Goal: Task Accomplishment & Management: Manage account settings

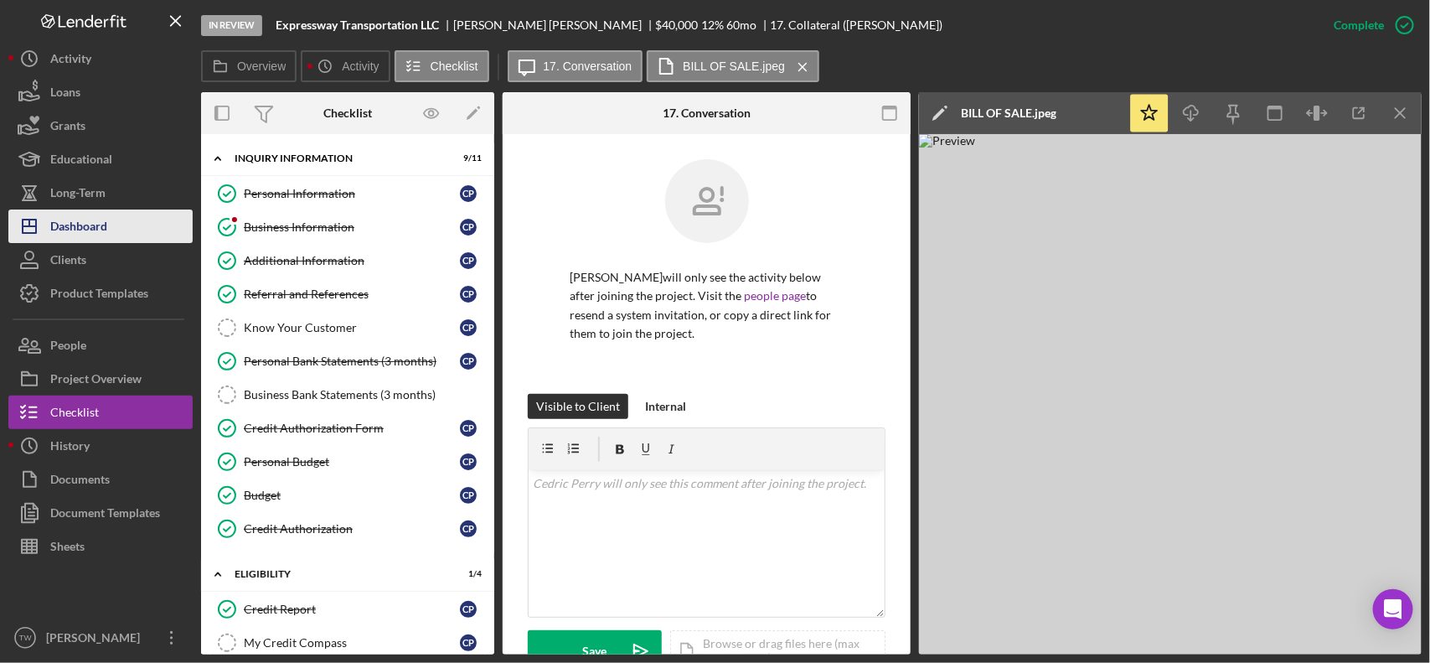
scroll to position [431, 0]
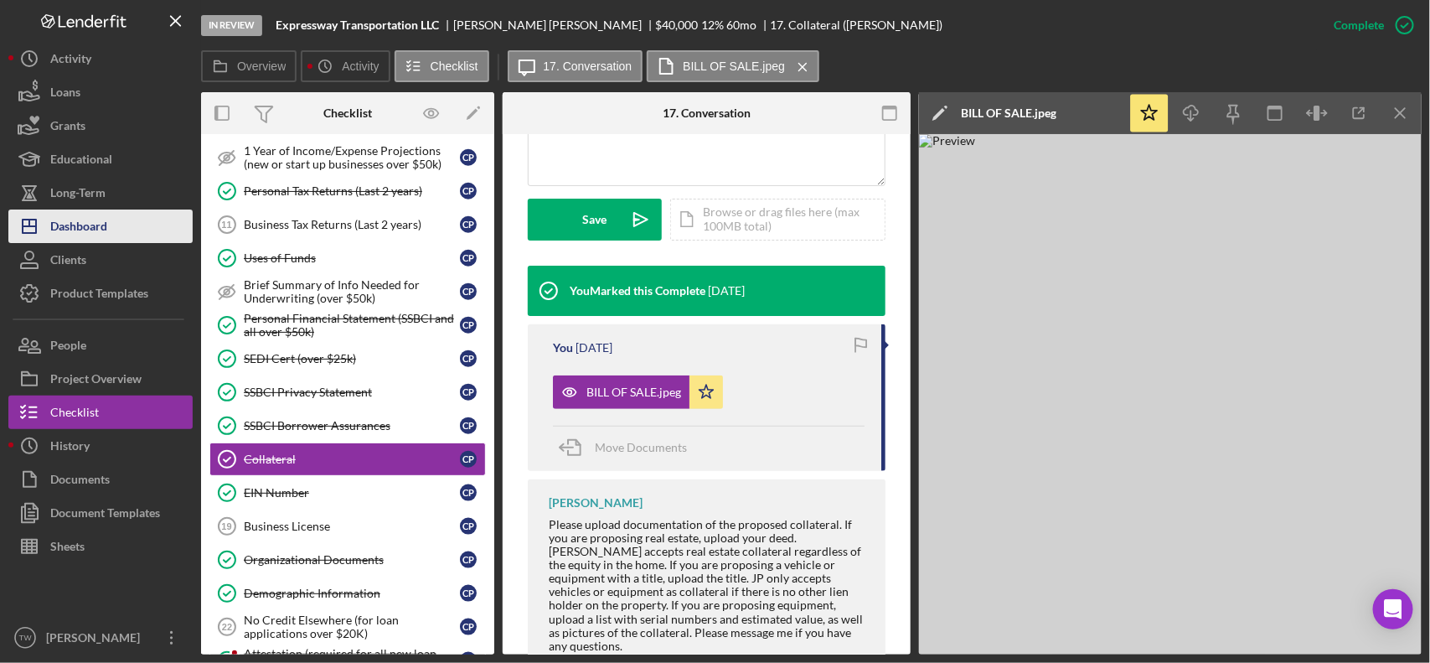
click at [69, 232] on div "Dashboard" at bounding box center [78, 228] width 57 height 38
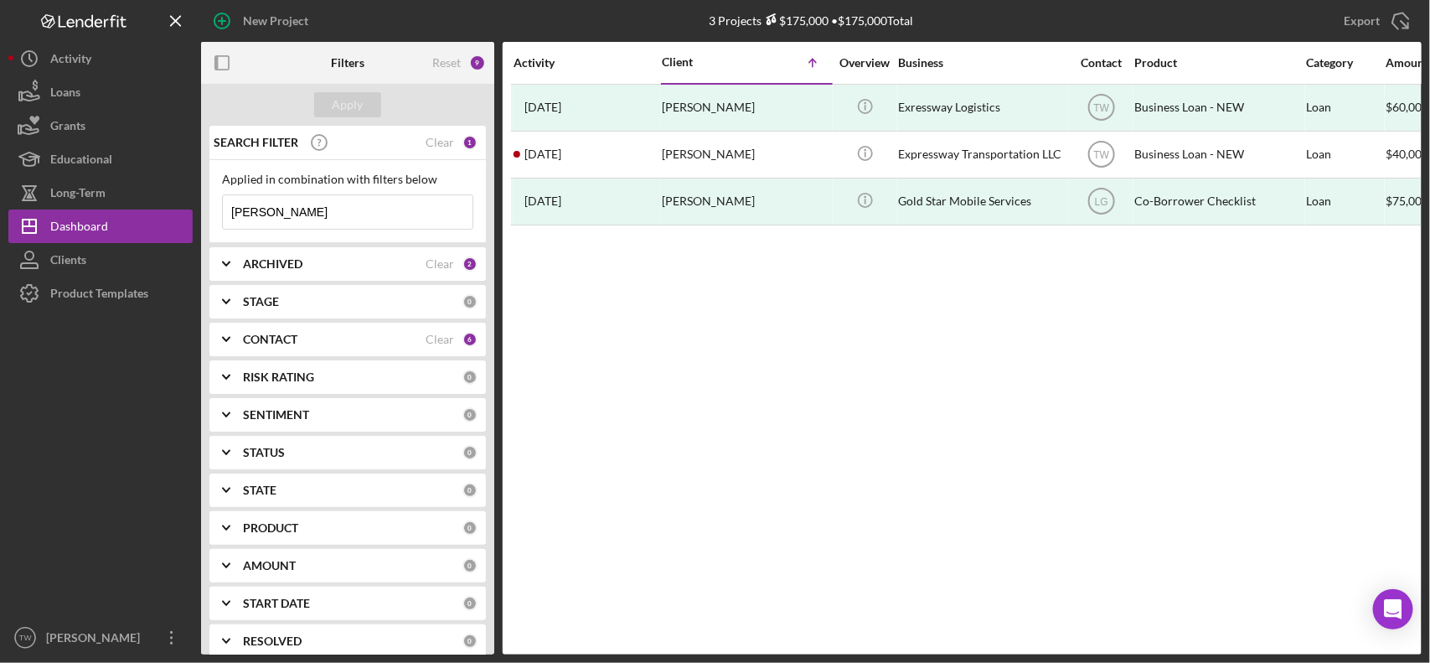
click at [323, 215] on input "[PERSON_NAME]" at bounding box center [348, 212] width 250 height 34
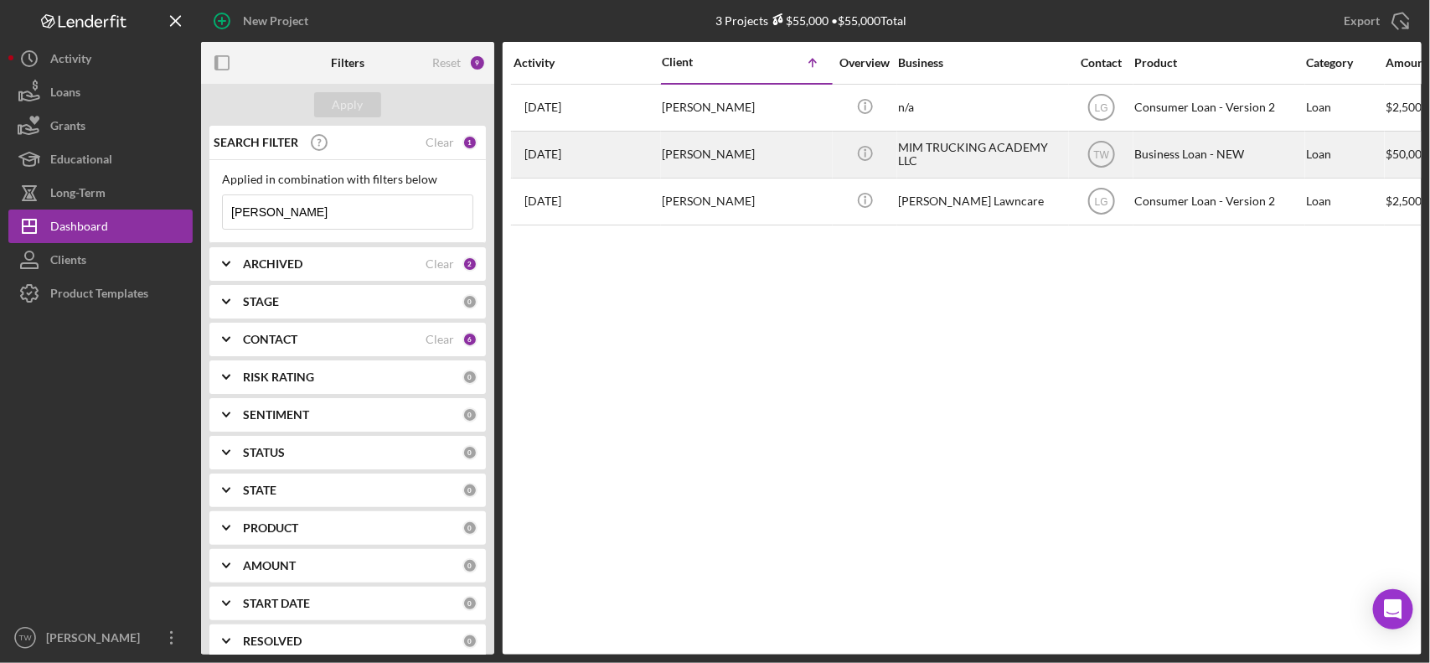
type input "[PERSON_NAME]"
click at [672, 163] on div "[PERSON_NAME]" at bounding box center [746, 154] width 168 height 44
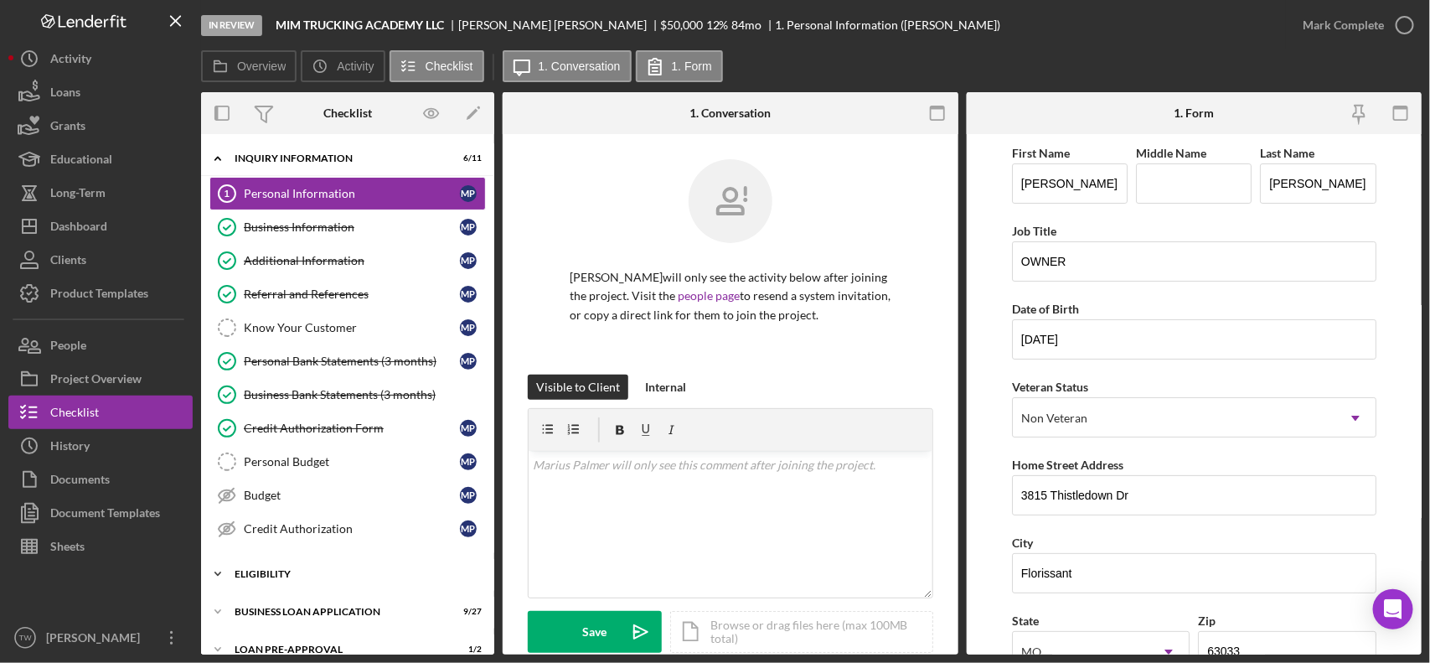
click at [289, 576] on div "ELIGIBILITY" at bounding box center [354, 574] width 239 height 10
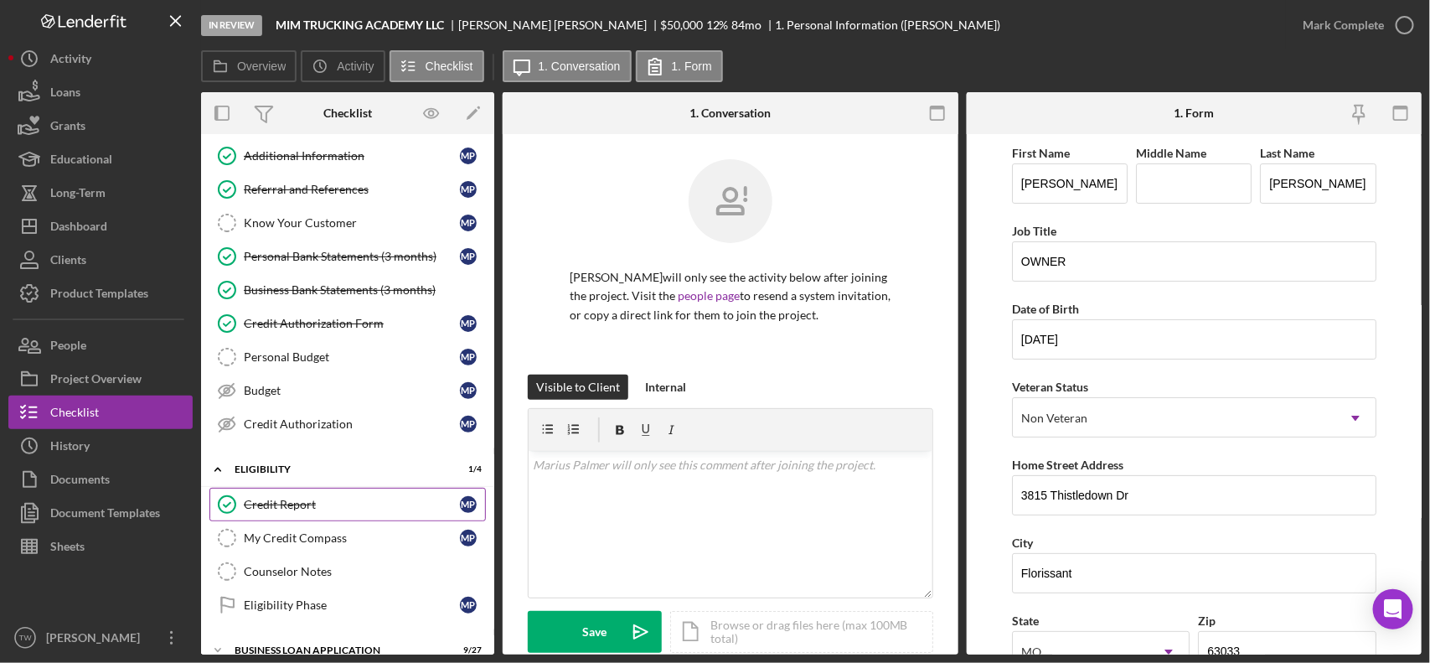
click at [282, 507] on div "Credit Report" at bounding box center [352, 504] width 216 height 13
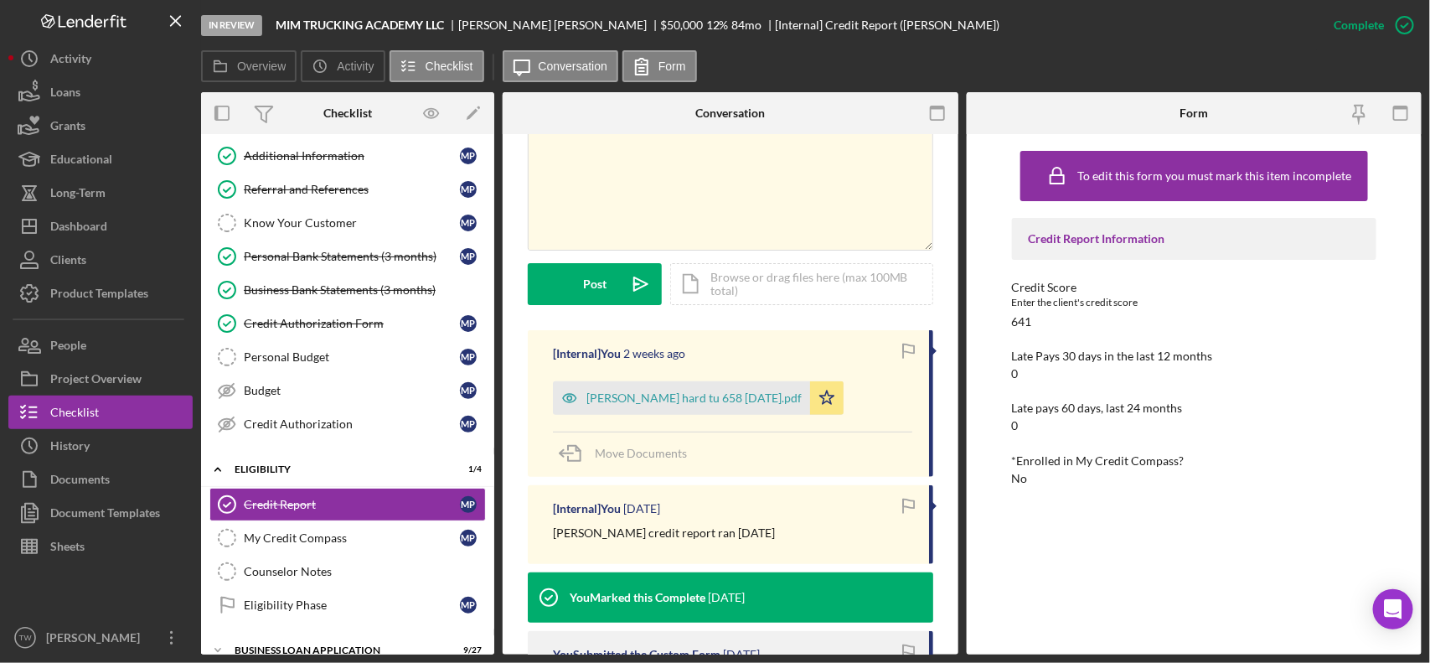
scroll to position [209, 0]
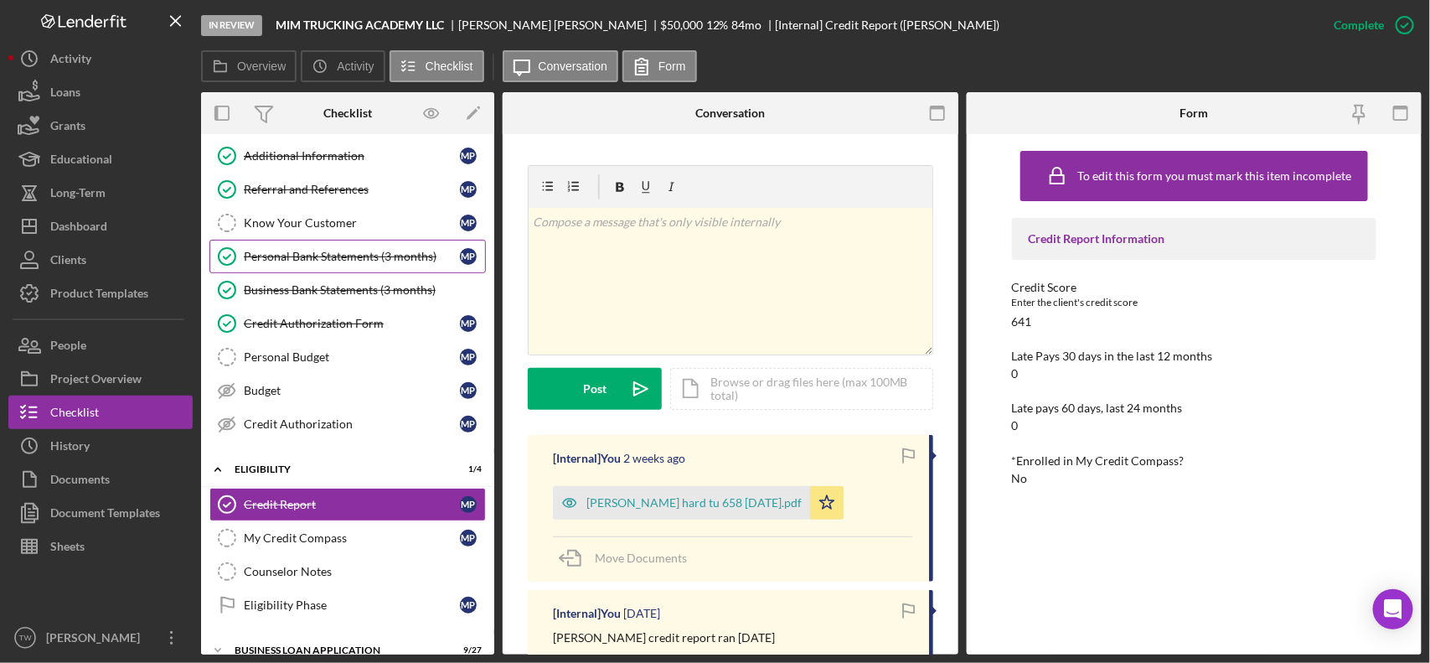
click at [345, 266] on link "Personal Bank Statements (3 months) Personal Bank Statements (3 months) M P" at bounding box center [347, 257] width 276 height 34
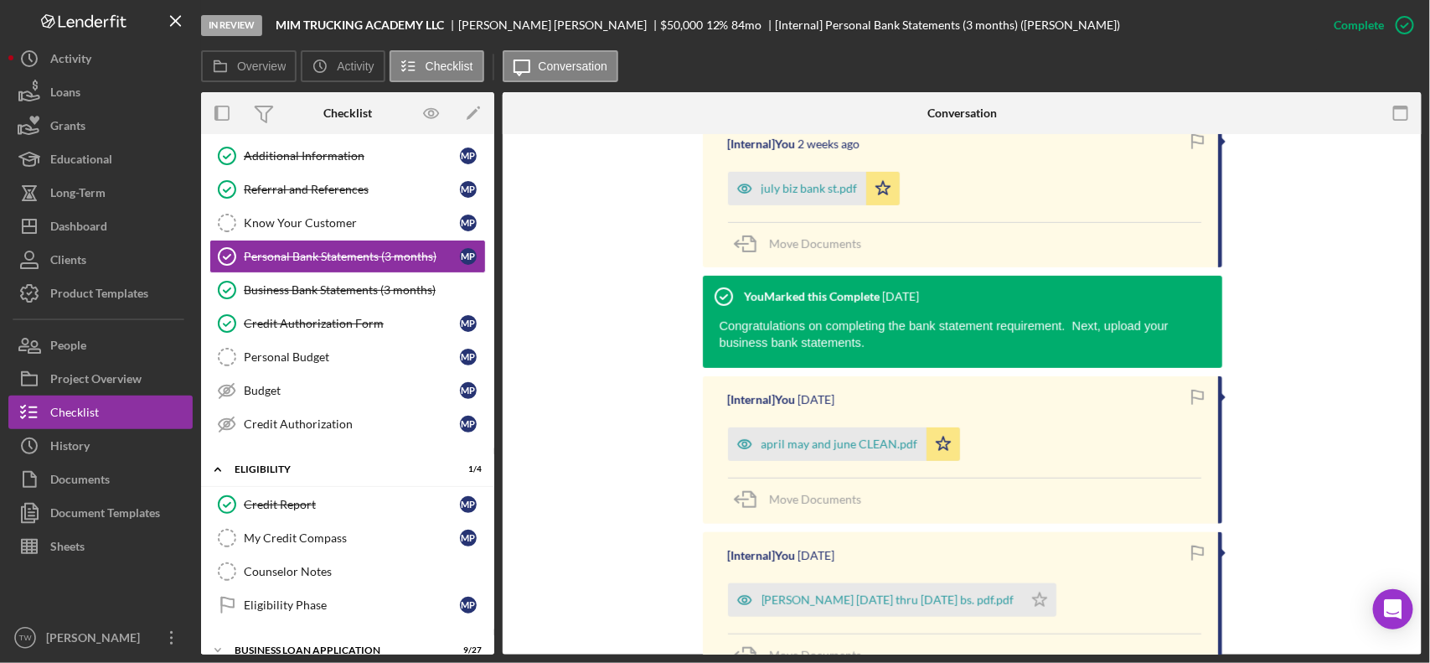
scroll to position [419, 0]
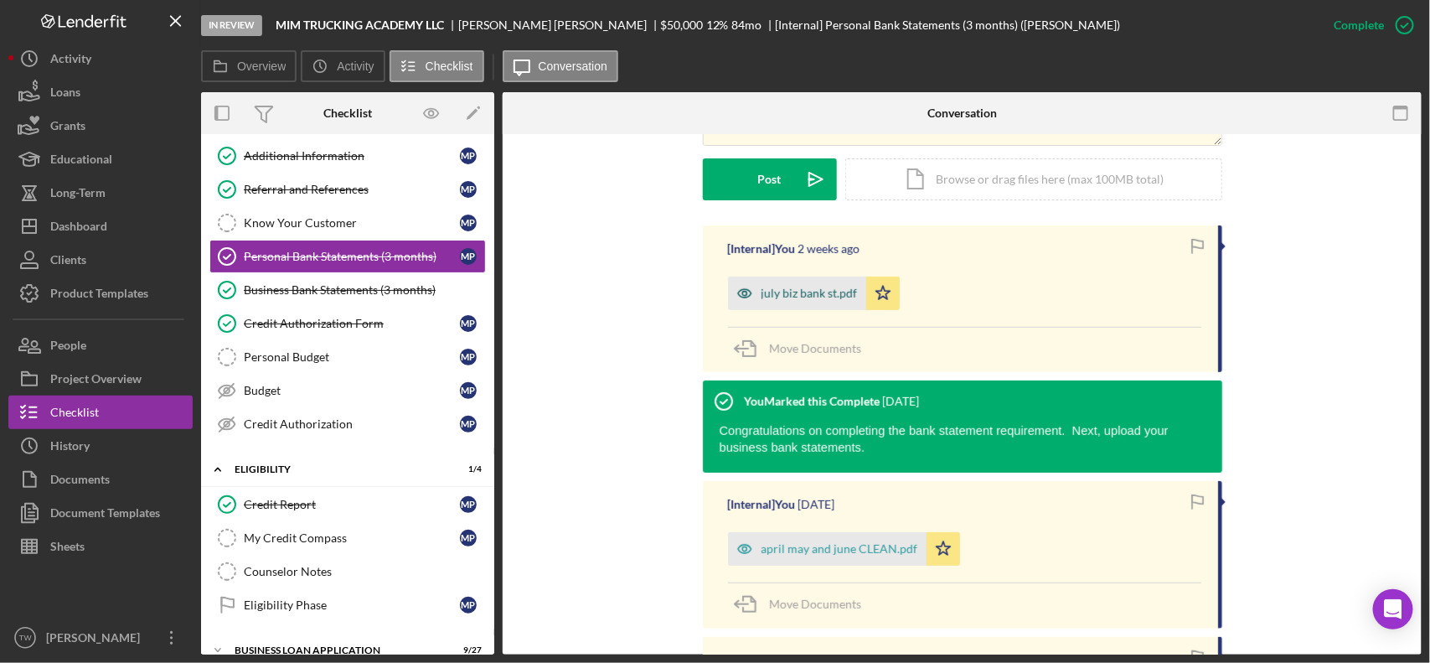
click at [823, 298] on div "july biz bank st.pdf" at bounding box center [810, 293] width 96 height 13
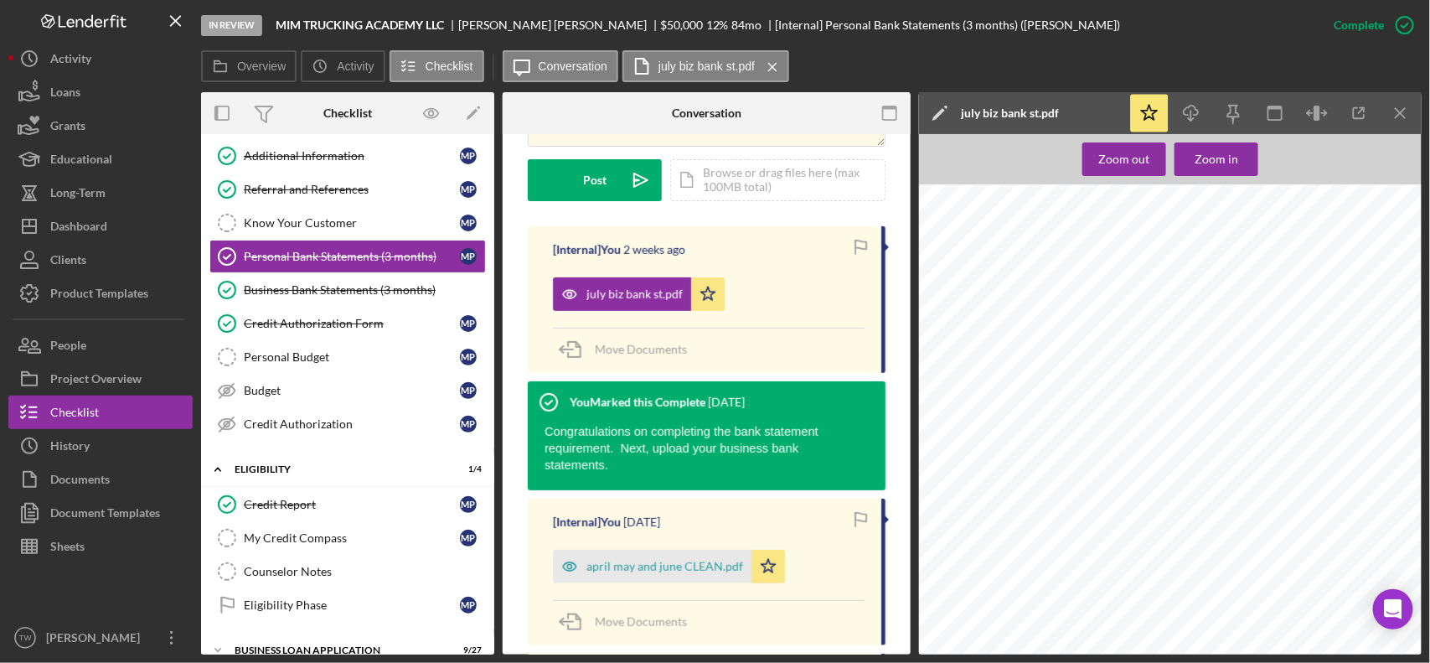
scroll to position [542, 0]
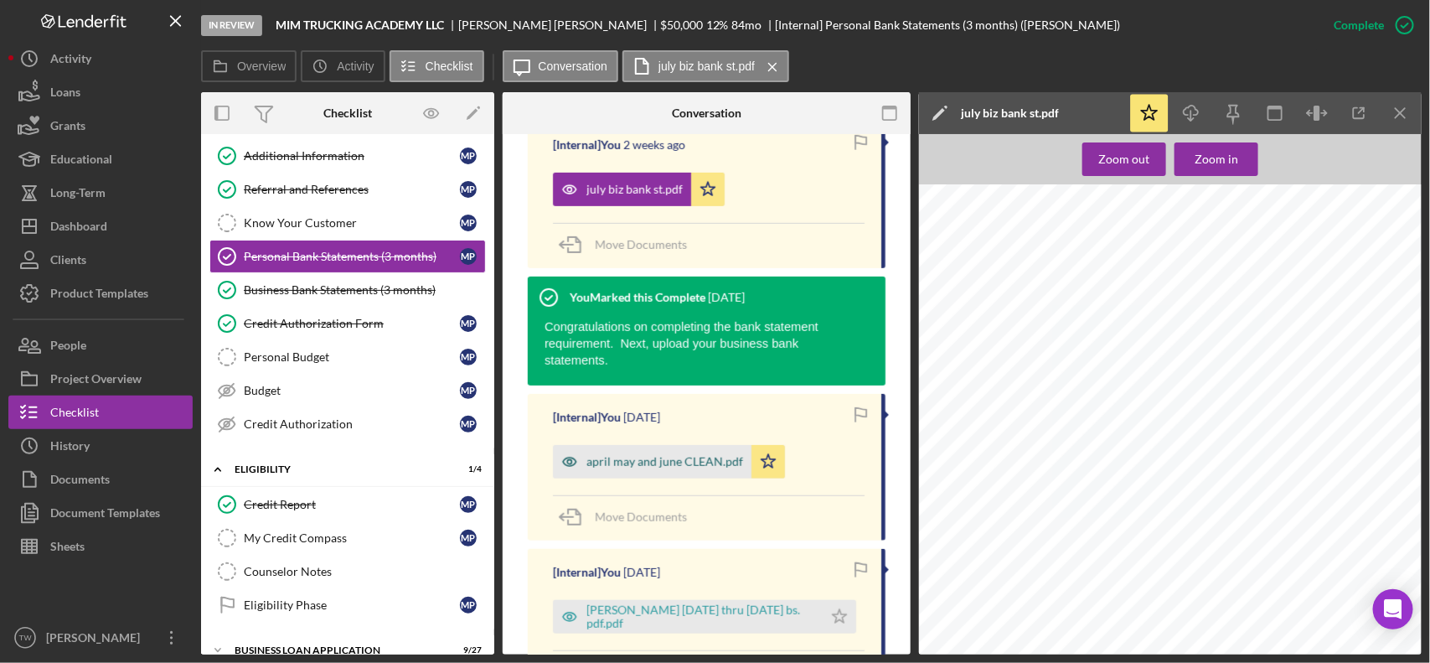
click at [608, 455] on div "april may and june CLEAN.pdf" at bounding box center [664, 461] width 157 height 13
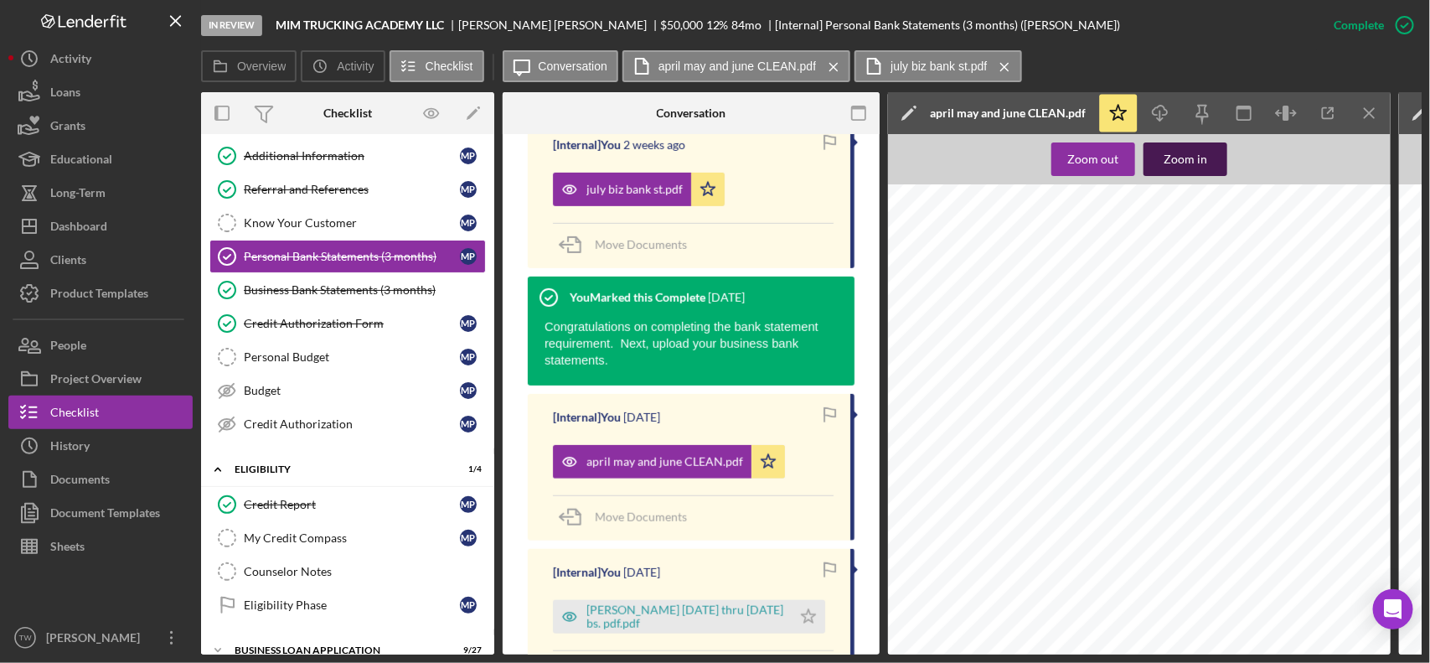
click at [1161, 160] on button "Zoom in" at bounding box center [1186, 159] width 84 height 34
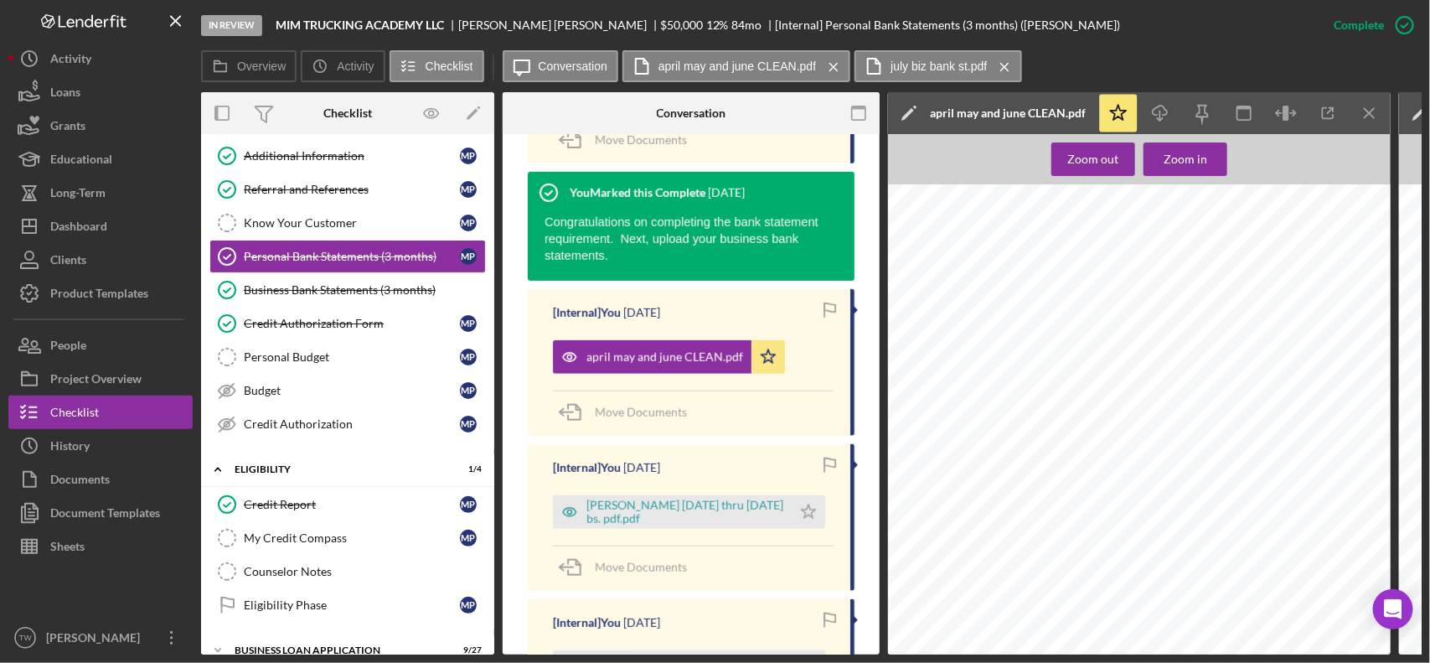
scroll to position [752, 0]
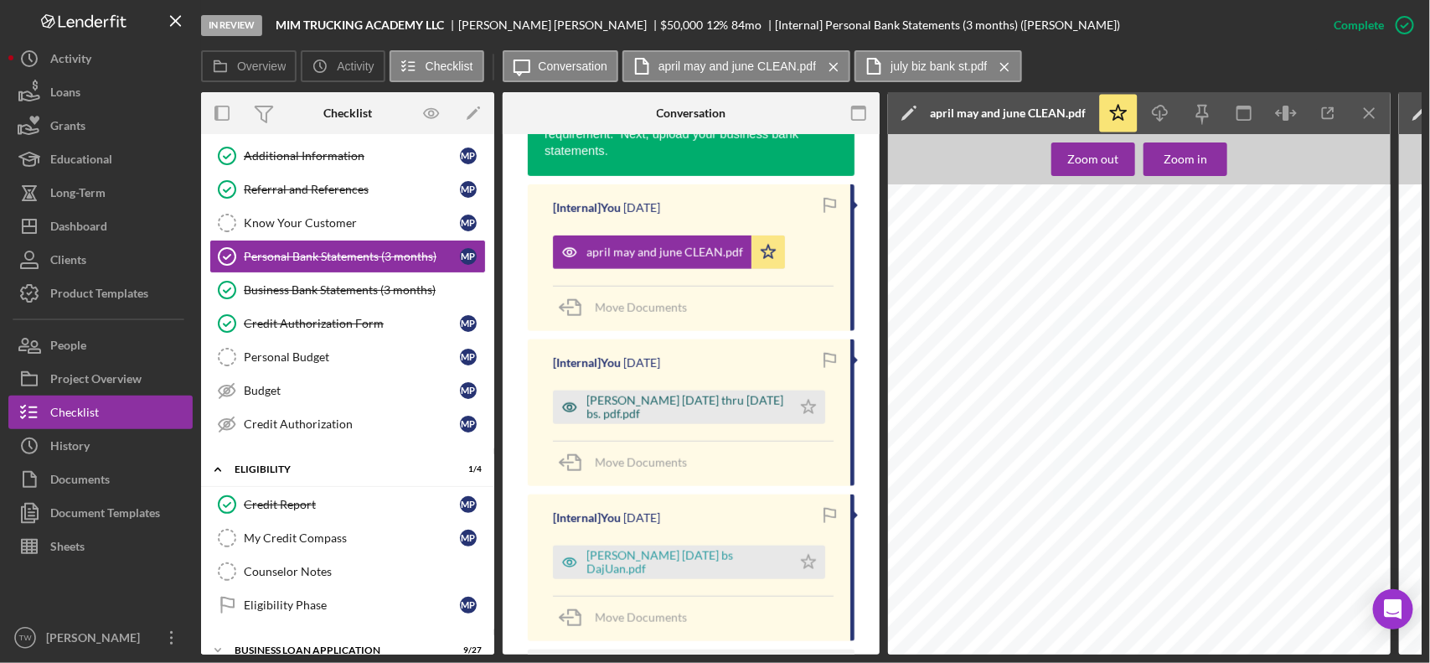
click at [719, 408] on div "[PERSON_NAME] [DATE] thru [DATE] bs. pdf.pdf" at bounding box center [684, 407] width 197 height 27
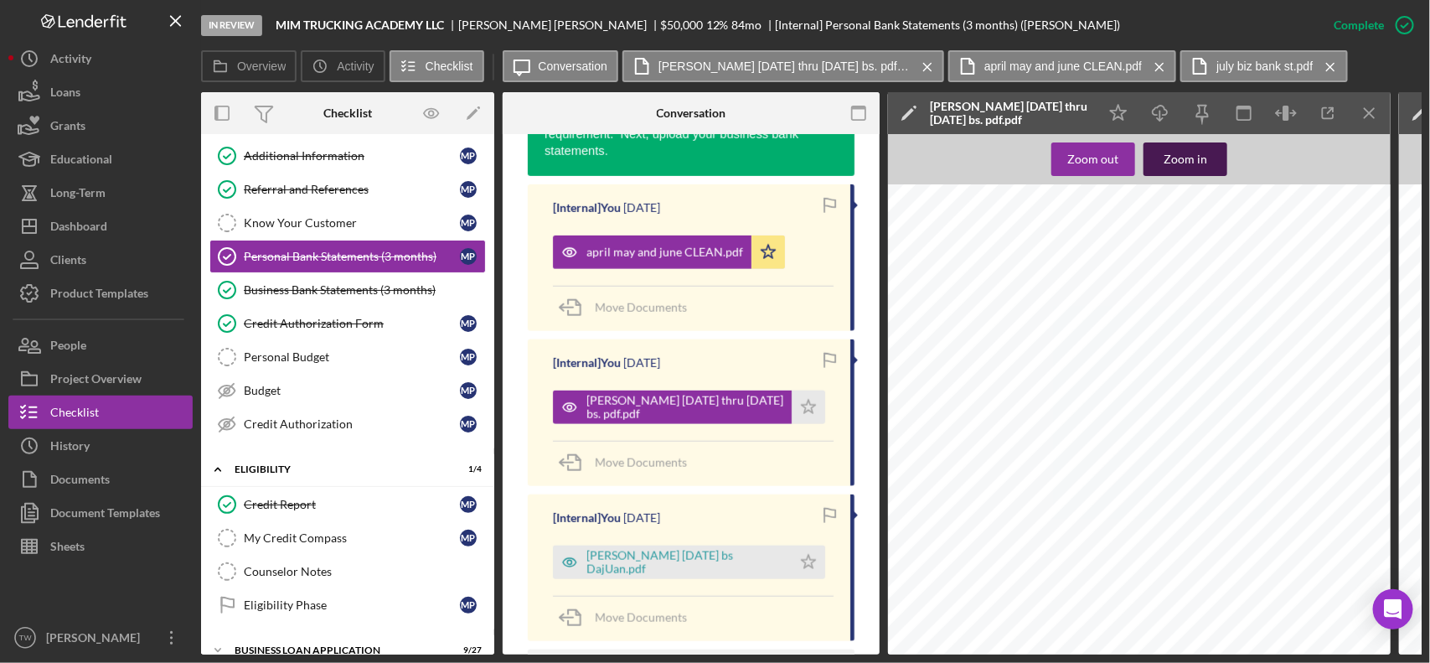
drag, startPoint x: 1191, startPoint y: 161, endPoint x: 1150, endPoint y: 183, distance: 46.5
click at [1190, 161] on div "Zoom in" at bounding box center [1186, 159] width 44 height 34
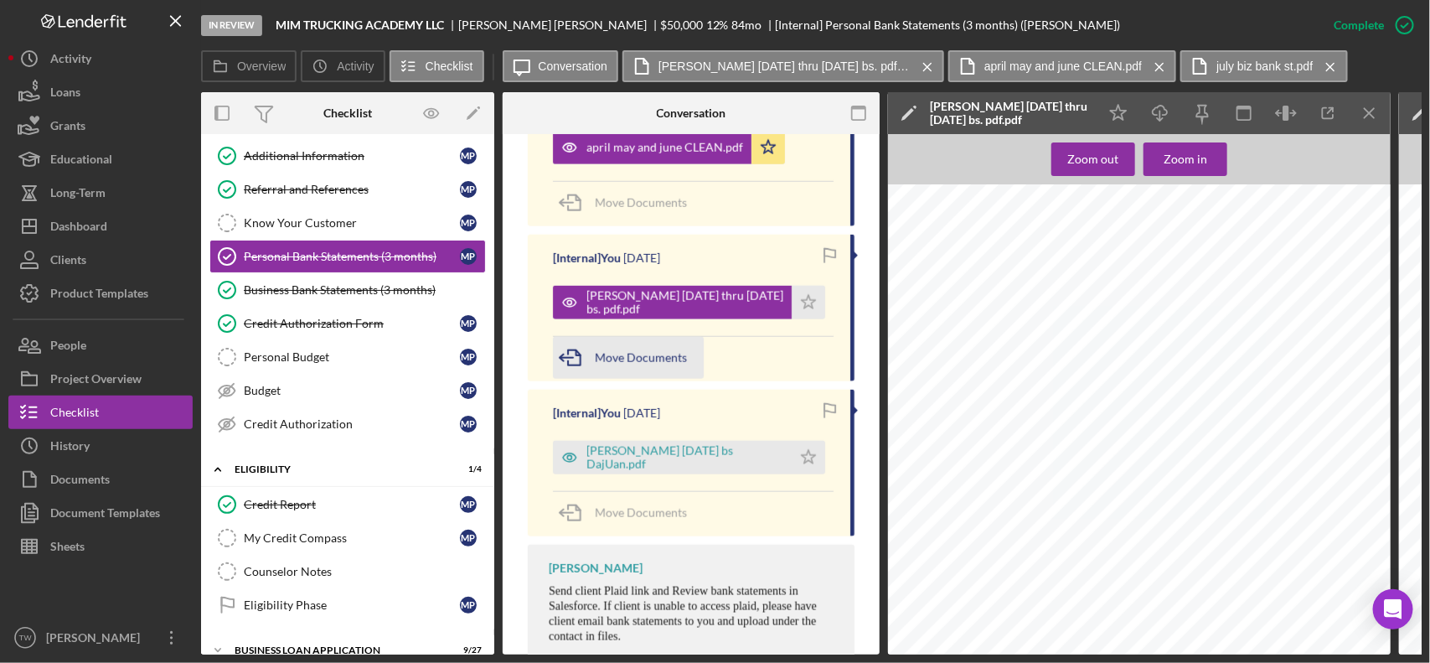
click at [623, 354] on span "Move Documents" at bounding box center [641, 357] width 92 height 14
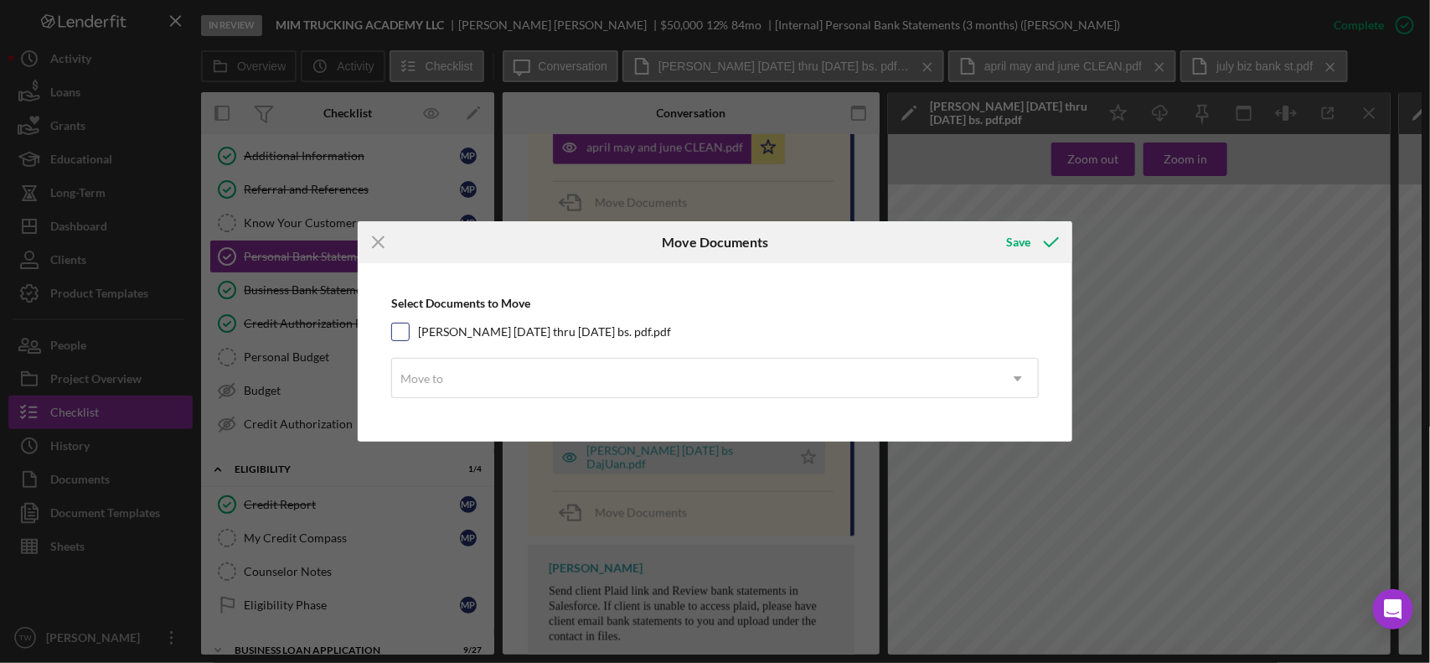
click at [487, 328] on label "[PERSON_NAME] [DATE] thru [DATE] bs. pdf.pdf" at bounding box center [544, 331] width 253 height 17
click at [409, 328] on input "[PERSON_NAME] [DATE] thru [DATE] bs. pdf.pdf" at bounding box center [400, 331] width 17 height 17
checkbox input "true"
click at [499, 377] on div "Move to" at bounding box center [695, 378] width 607 height 39
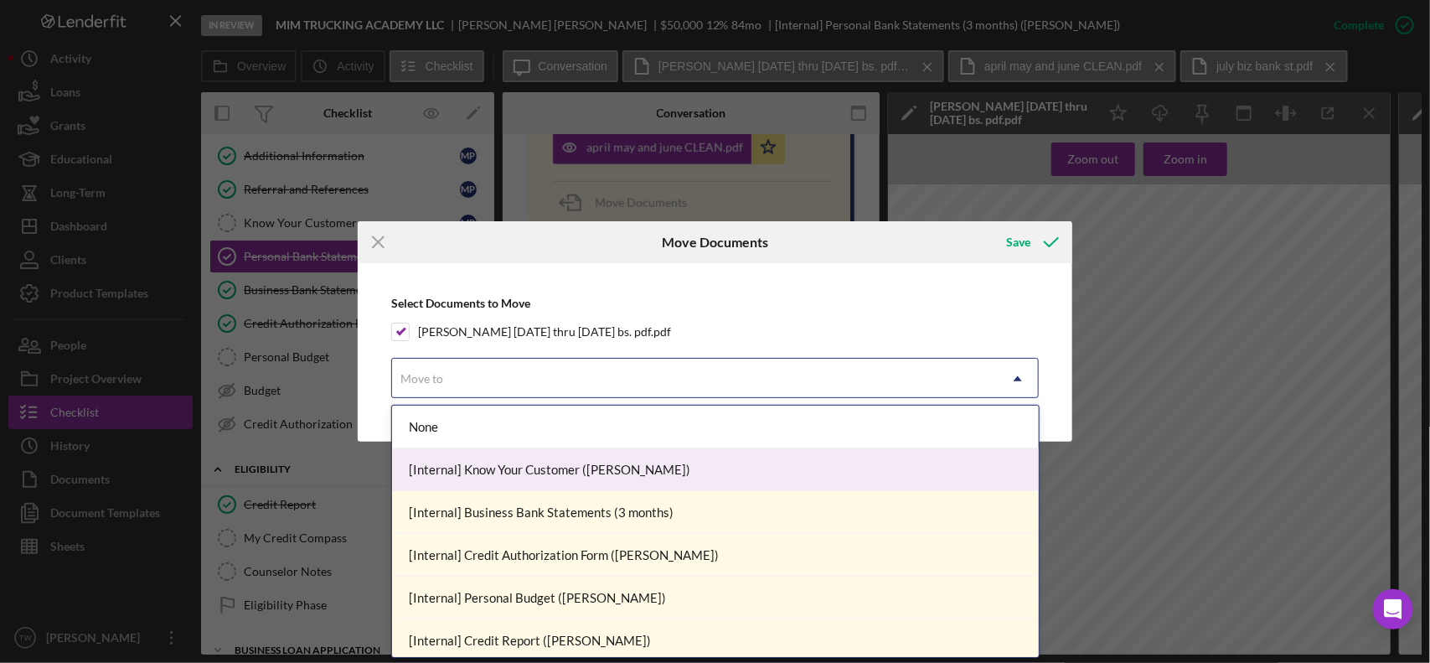
click at [512, 466] on div "[Internal] Know Your Customer ([PERSON_NAME])" at bounding box center [715, 469] width 647 height 43
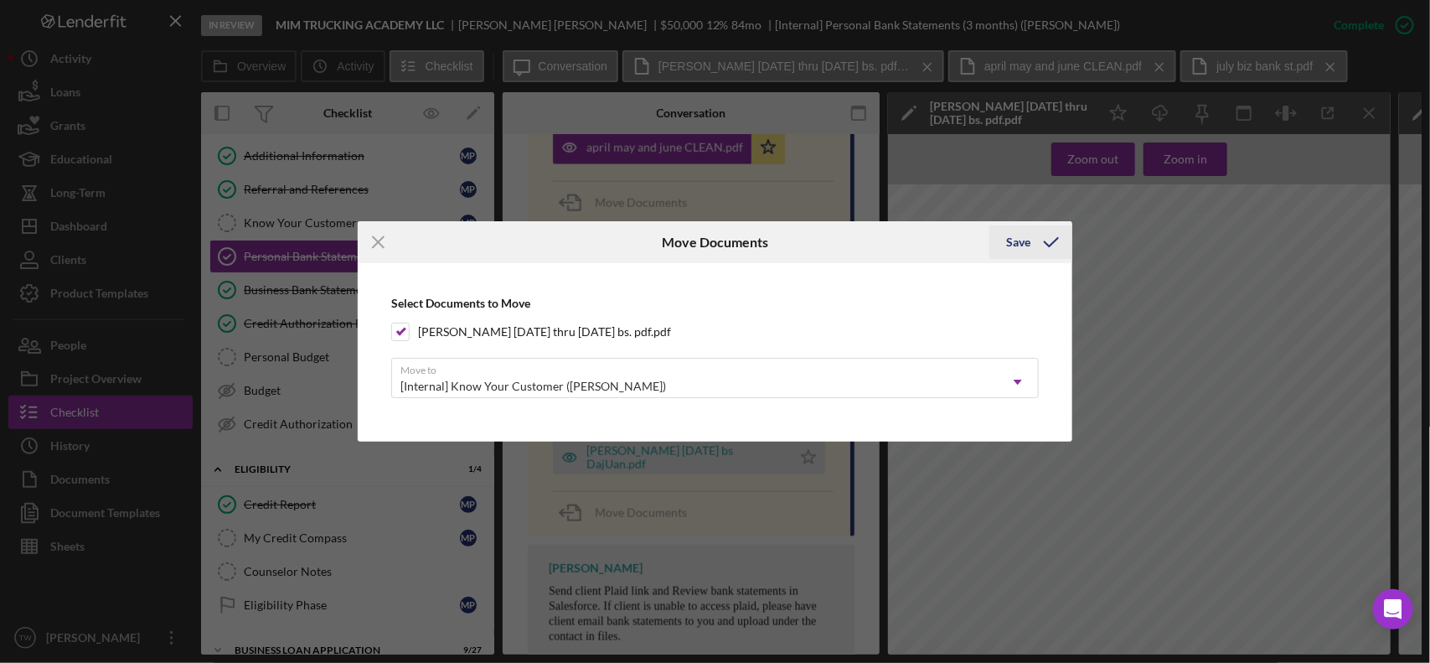
click at [1043, 235] on icon "submit" at bounding box center [1052, 242] width 42 height 42
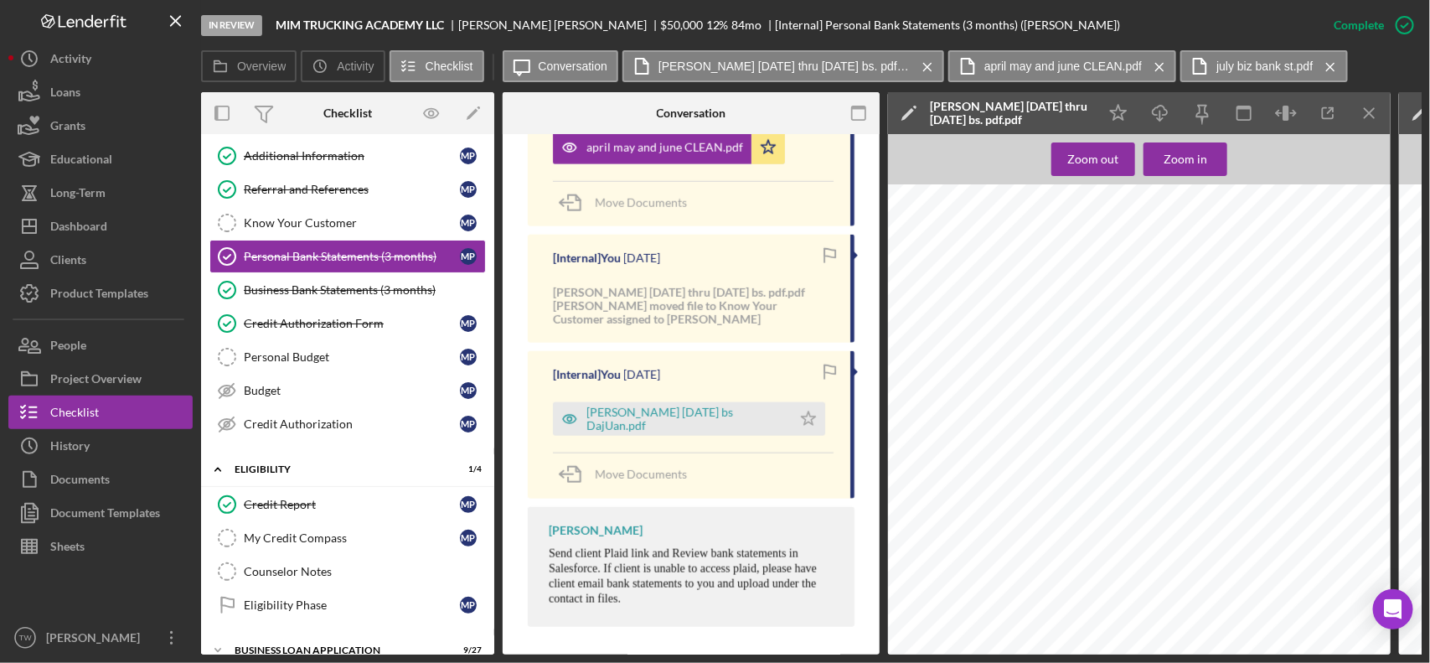
click at [638, 132] on div "Conversation" at bounding box center [691, 113] width 126 height 42
click at [638, 152] on div "april may and june CLEAN.pdf" at bounding box center [664, 147] width 157 height 13
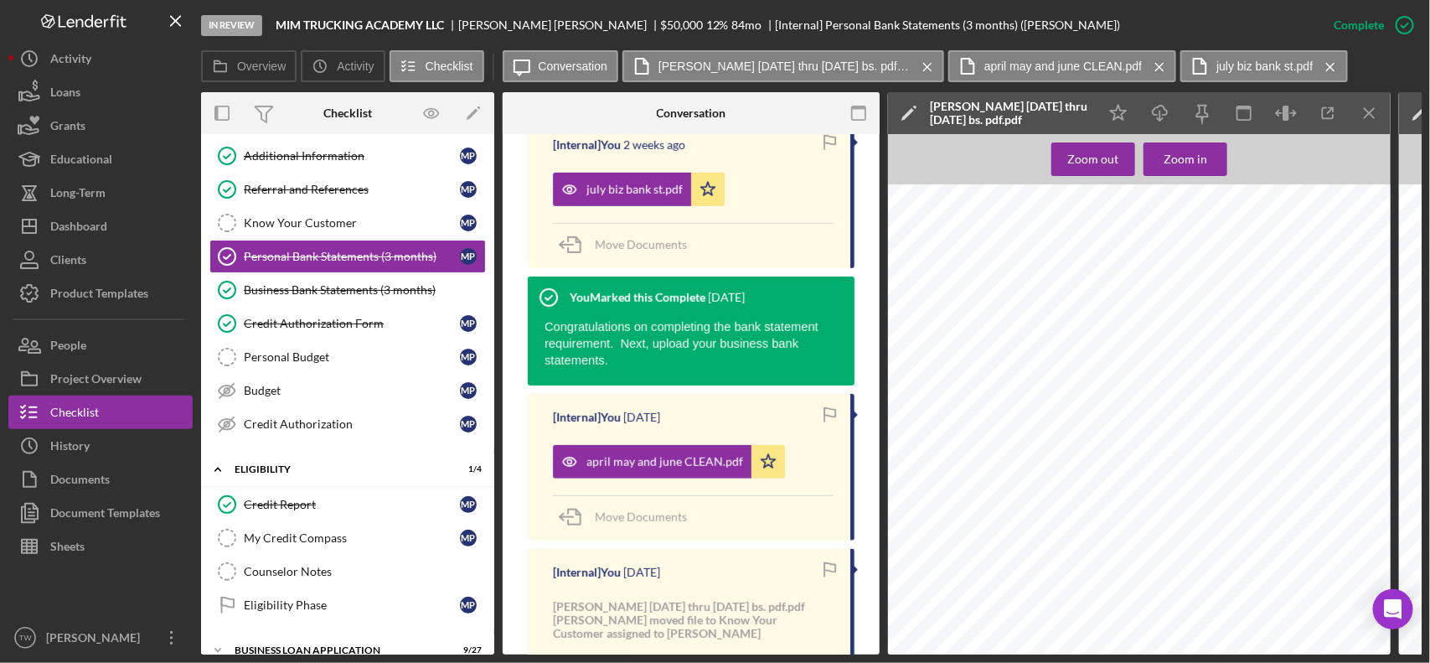
scroll to position [333, 0]
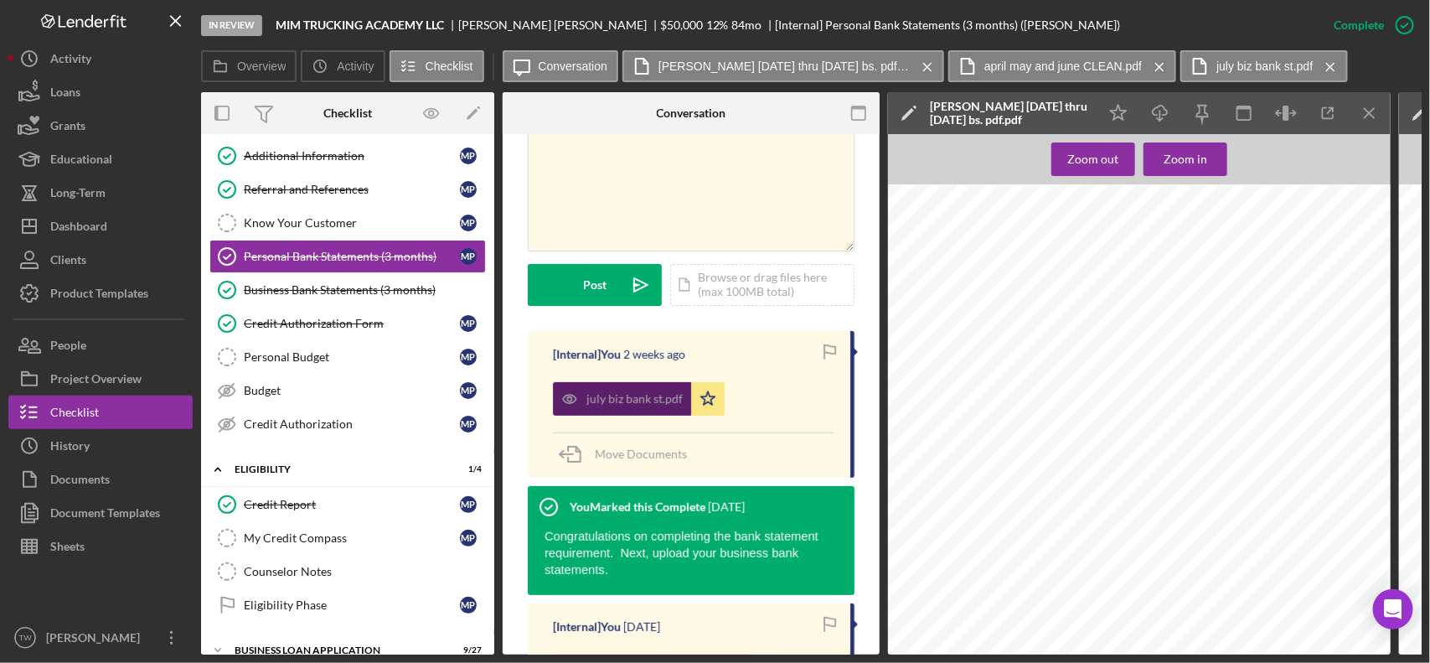
click at [645, 394] on div "july biz bank st.pdf" at bounding box center [634, 398] width 96 height 13
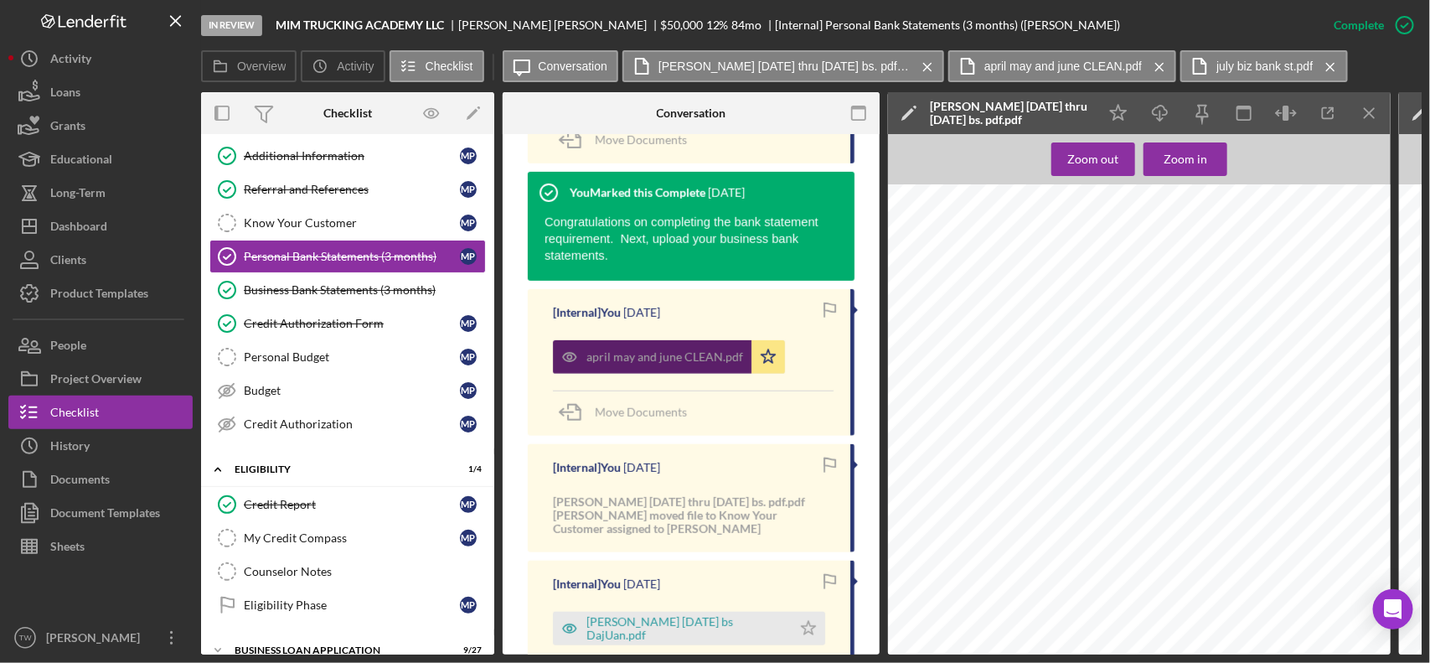
click at [656, 359] on div "april may and june CLEAN.pdf" at bounding box center [664, 356] width 157 height 13
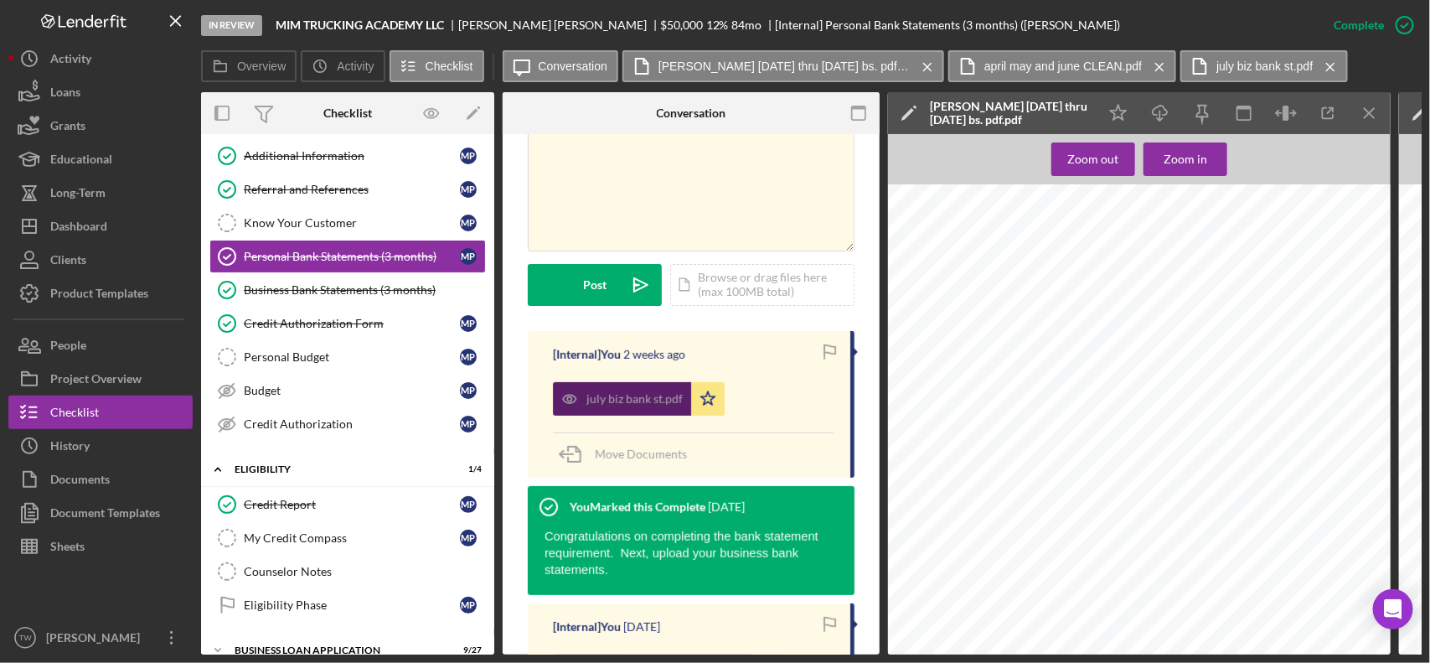
click at [643, 400] on div "july biz bank st.pdf" at bounding box center [634, 398] width 96 height 13
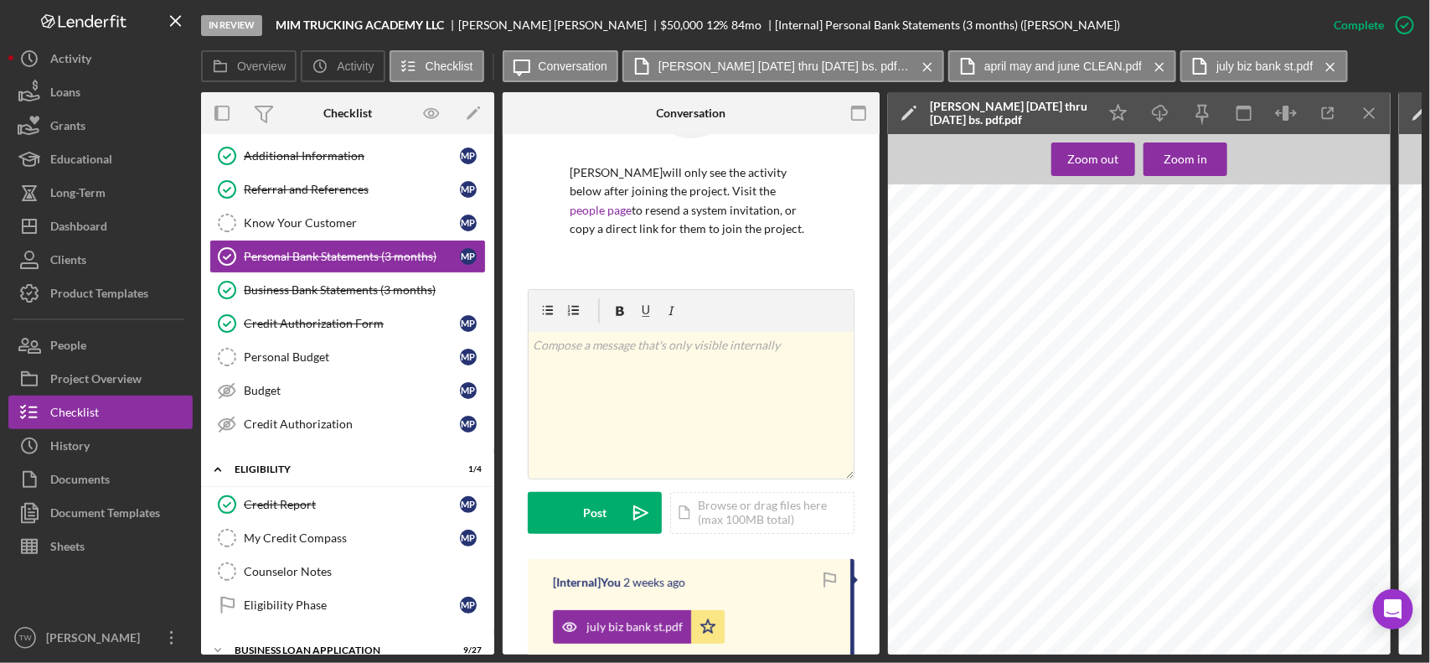
scroll to position [0, 0]
click at [1156, 111] on icon "Icon/Download" at bounding box center [1161, 114] width 38 height 38
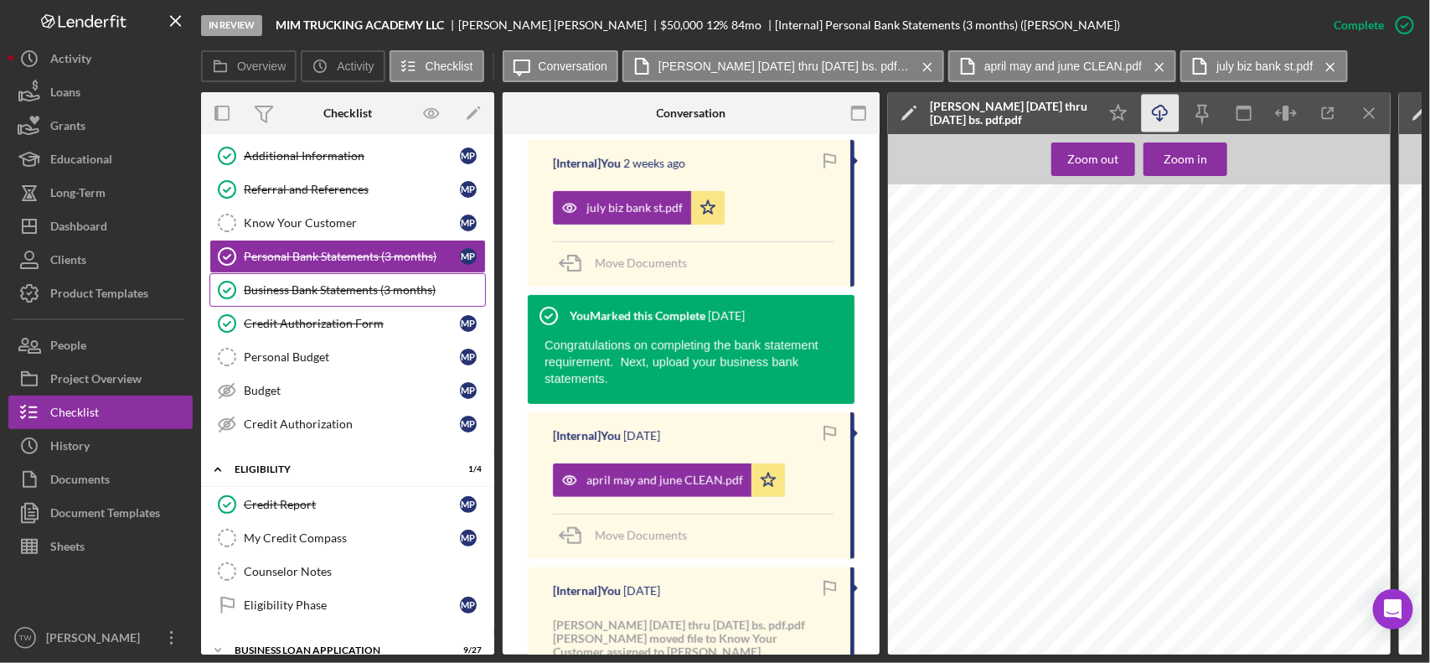
click at [312, 283] on link "Business Bank Statements (3 months) Business Bank Statements (3 months)" at bounding box center [347, 290] width 276 height 34
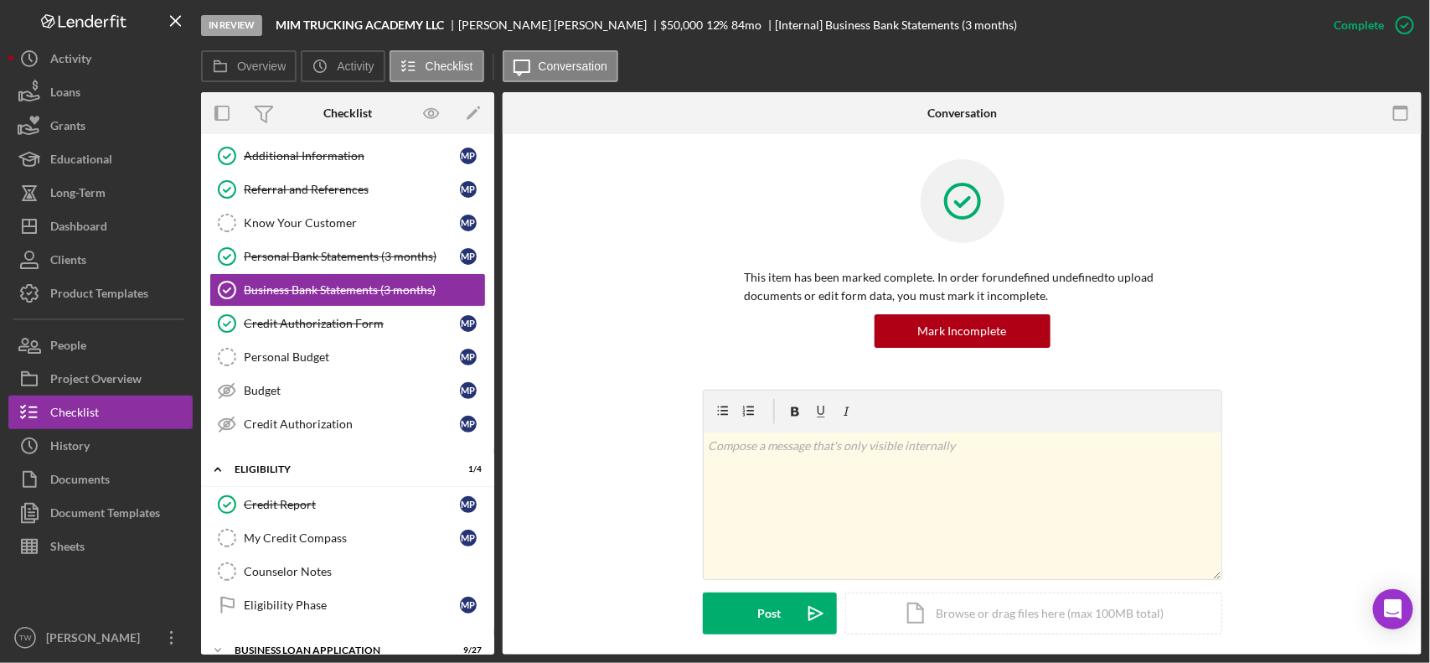
scroll to position [419, 0]
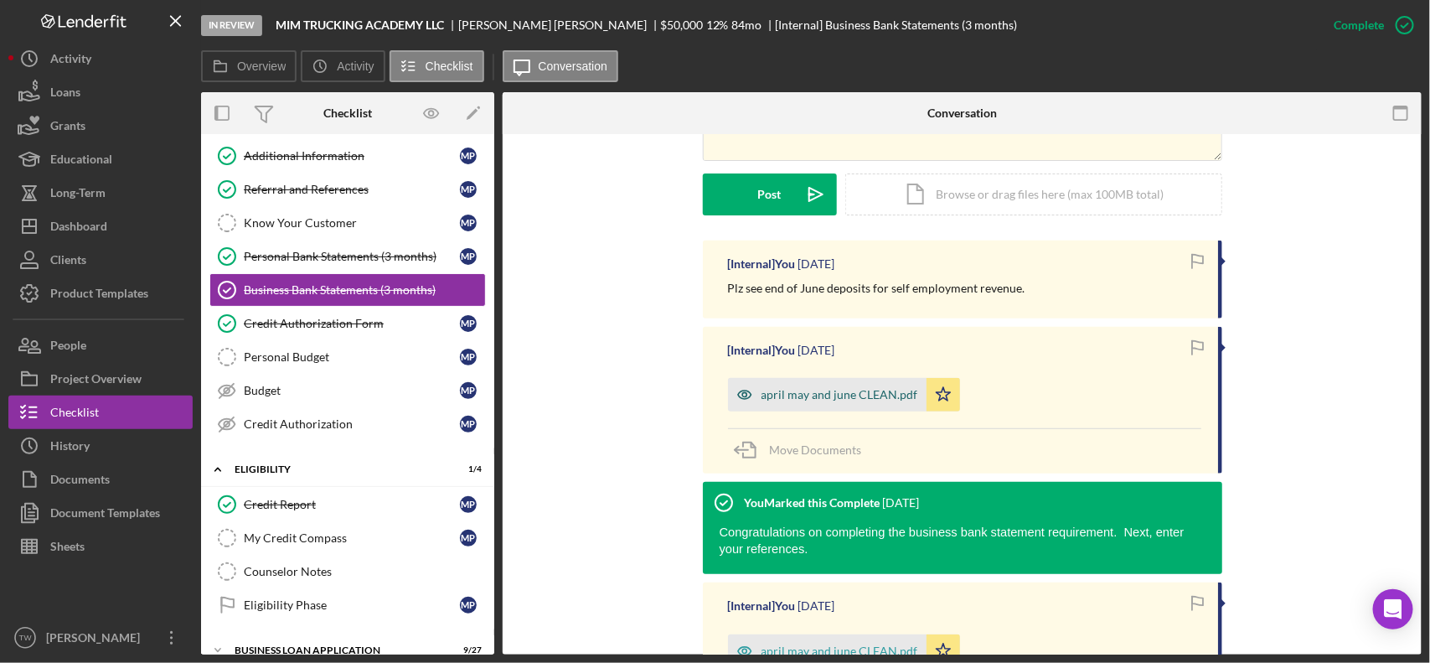
click at [840, 392] on div "april may and june CLEAN.pdf" at bounding box center [840, 394] width 157 height 13
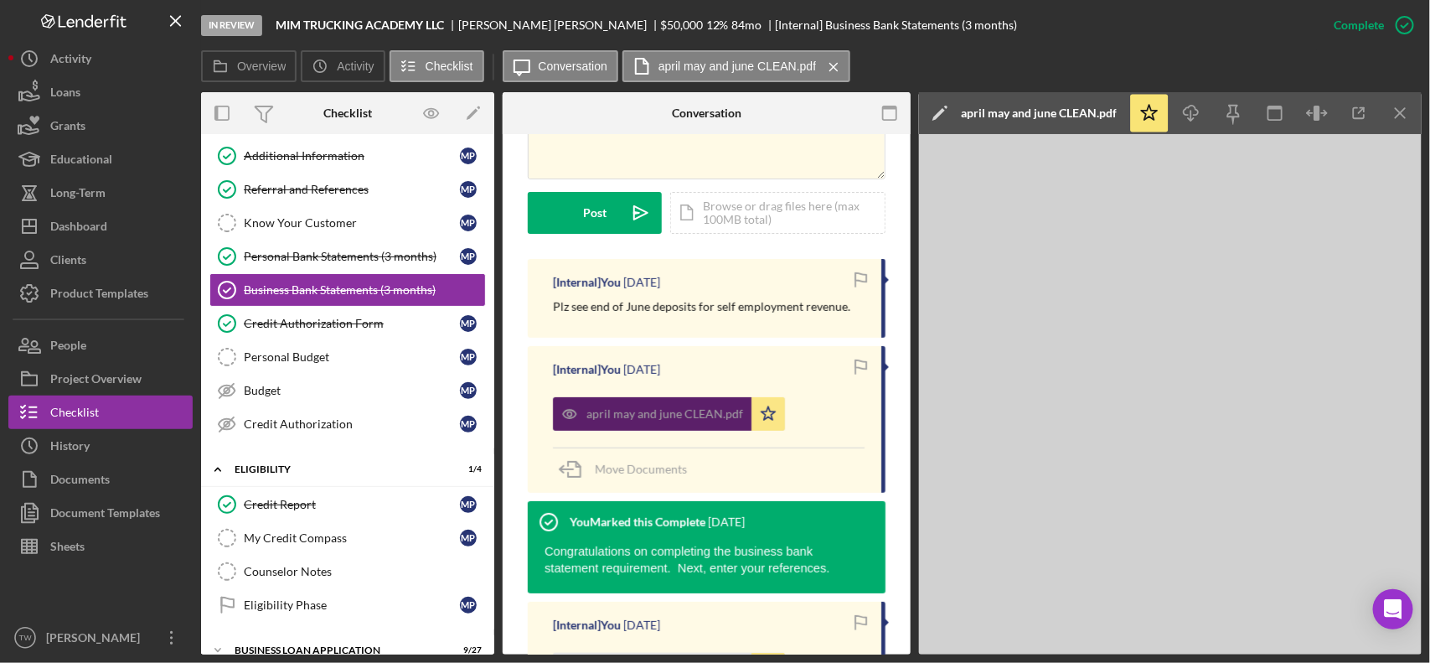
scroll to position [437, 0]
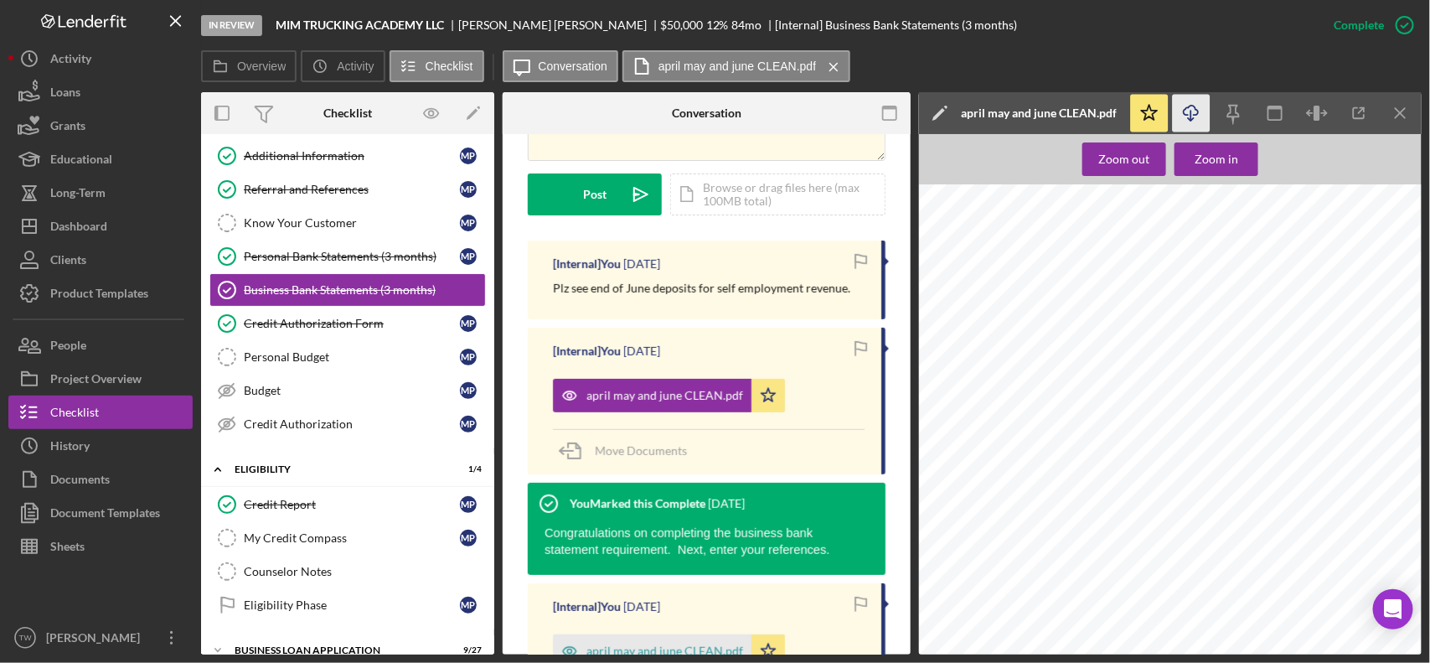
click at [1188, 111] on icon "Icon/Download" at bounding box center [1192, 114] width 38 height 38
click at [367, 261] on div "Personal Bank Statements (3 months)" at bounding box center [352, 256] width 216 height 13
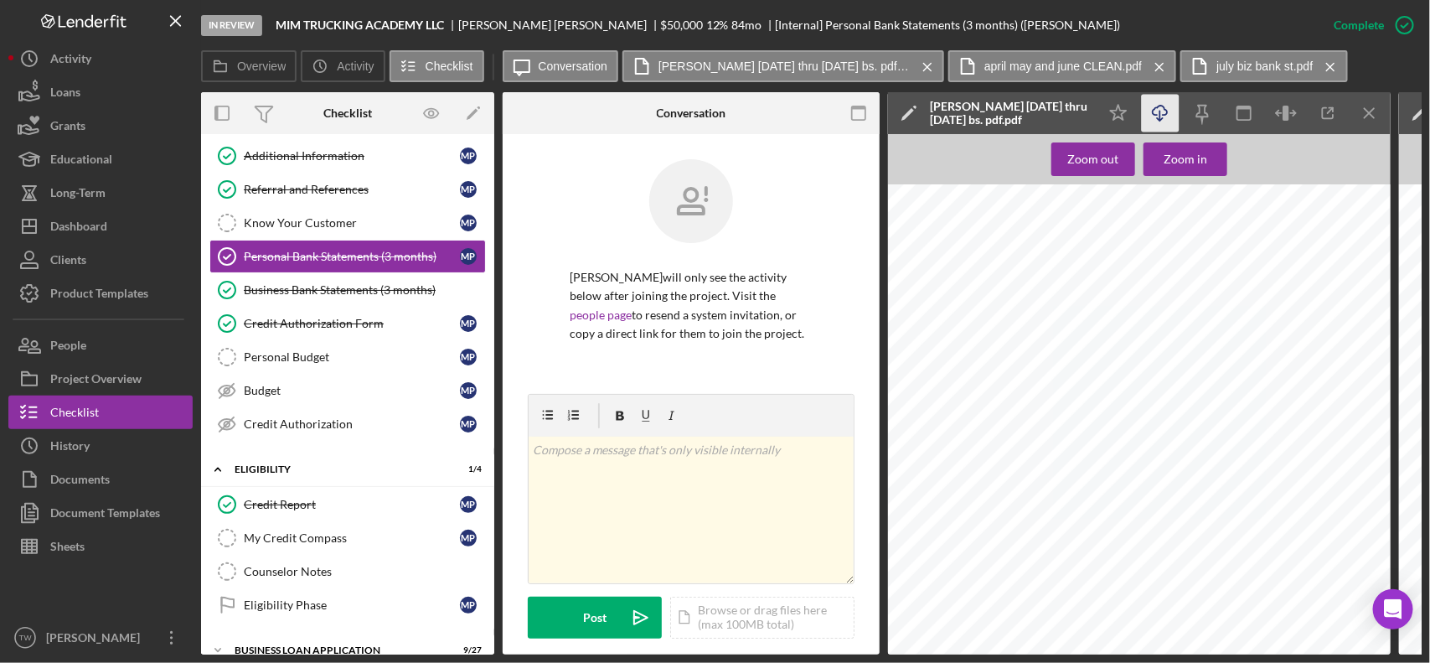
click at [1153, 111] on icon "button" at bounding box center [1160, 110] width 14 height 9
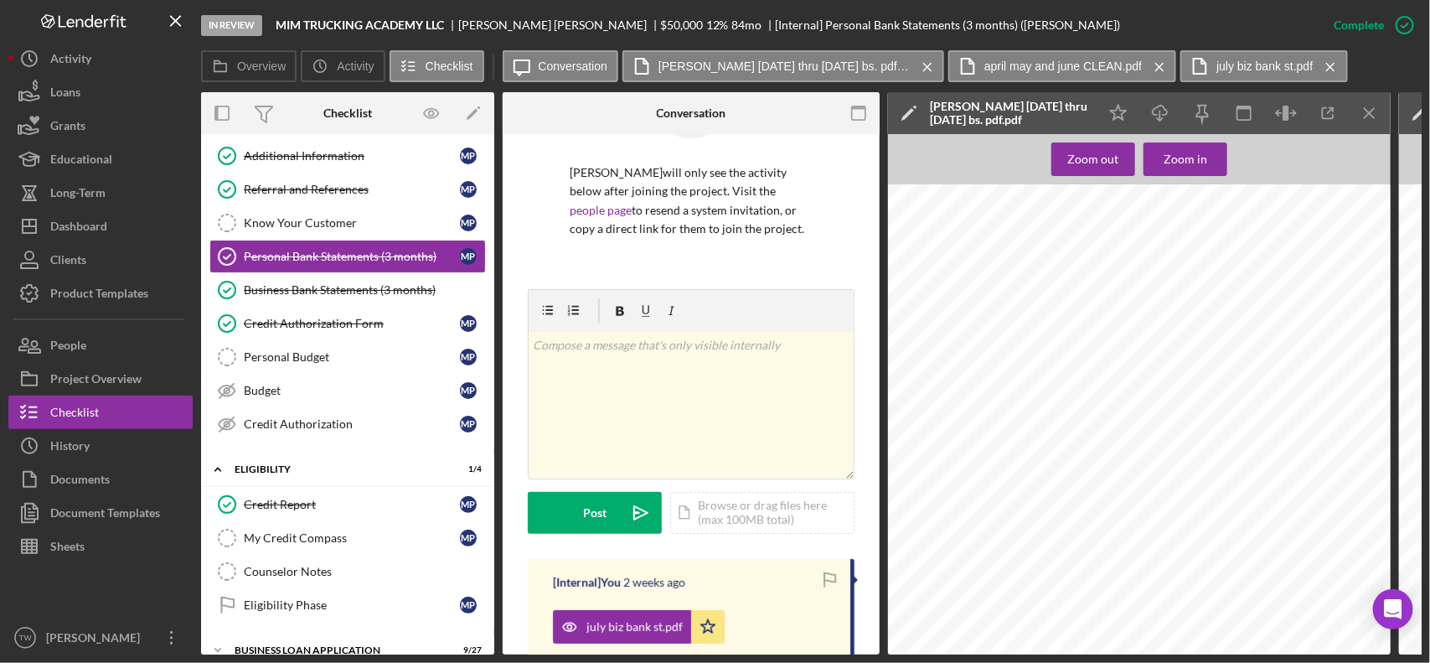
scroll to position [314, 0]
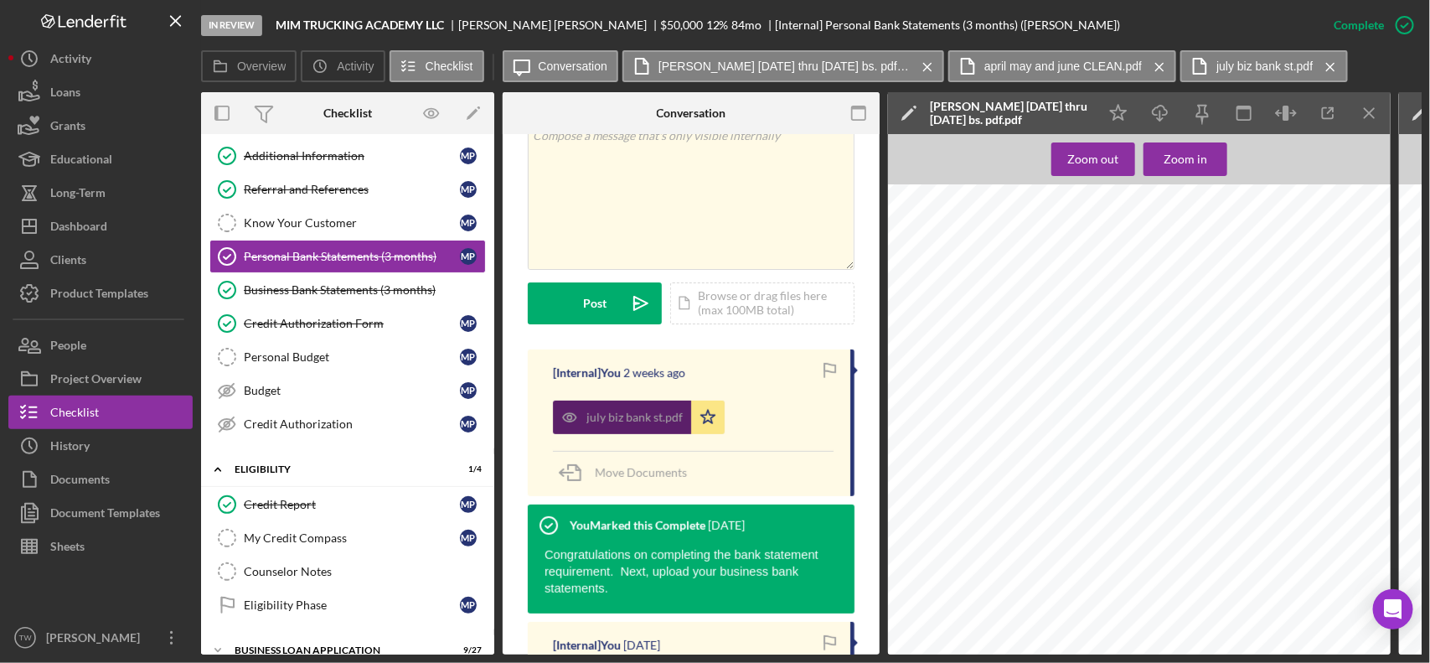
click at [630, 421] on div "july biz bank st.pdf" at bounding box center [634, 417] width 96 height 13
click at [1160, 113] on line "button" at bounding box center [1160, 115] width 0 height 9
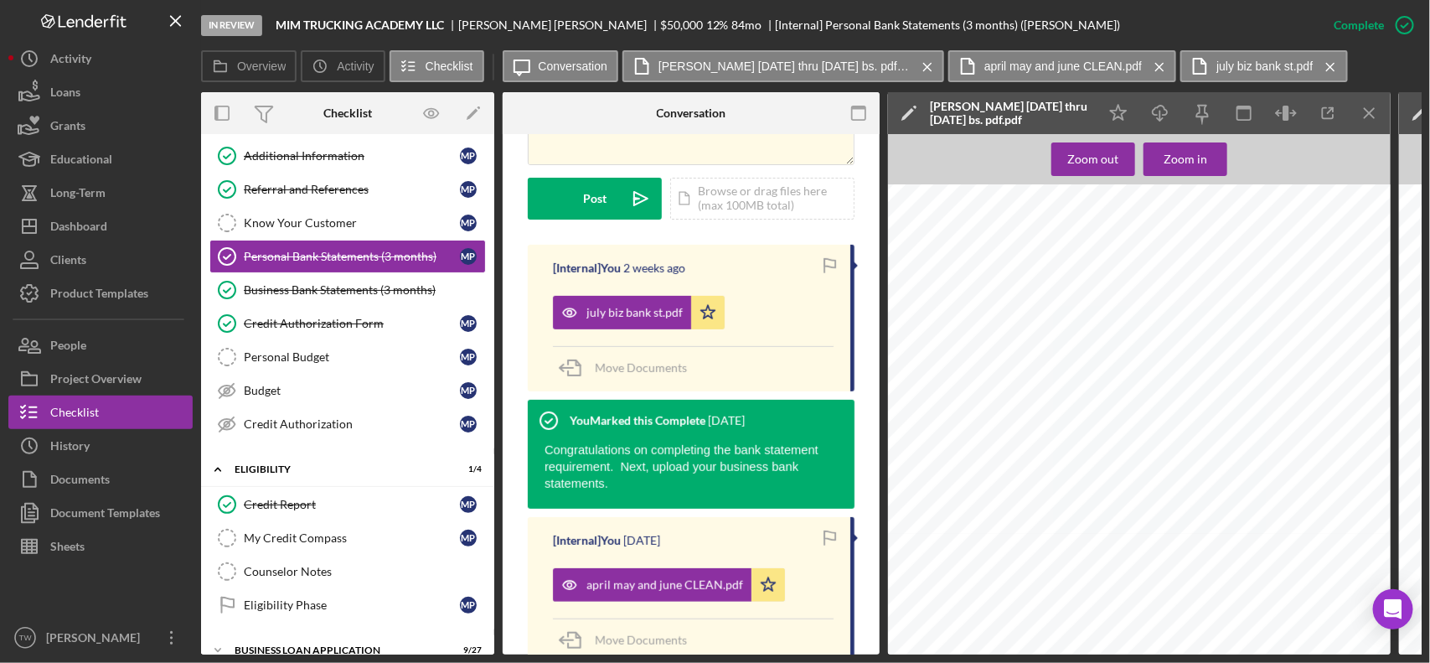
scroll to position [105, 0]
click at [1160, 119] on line "button" at bounding box center [1160, 115] width 0 height 9
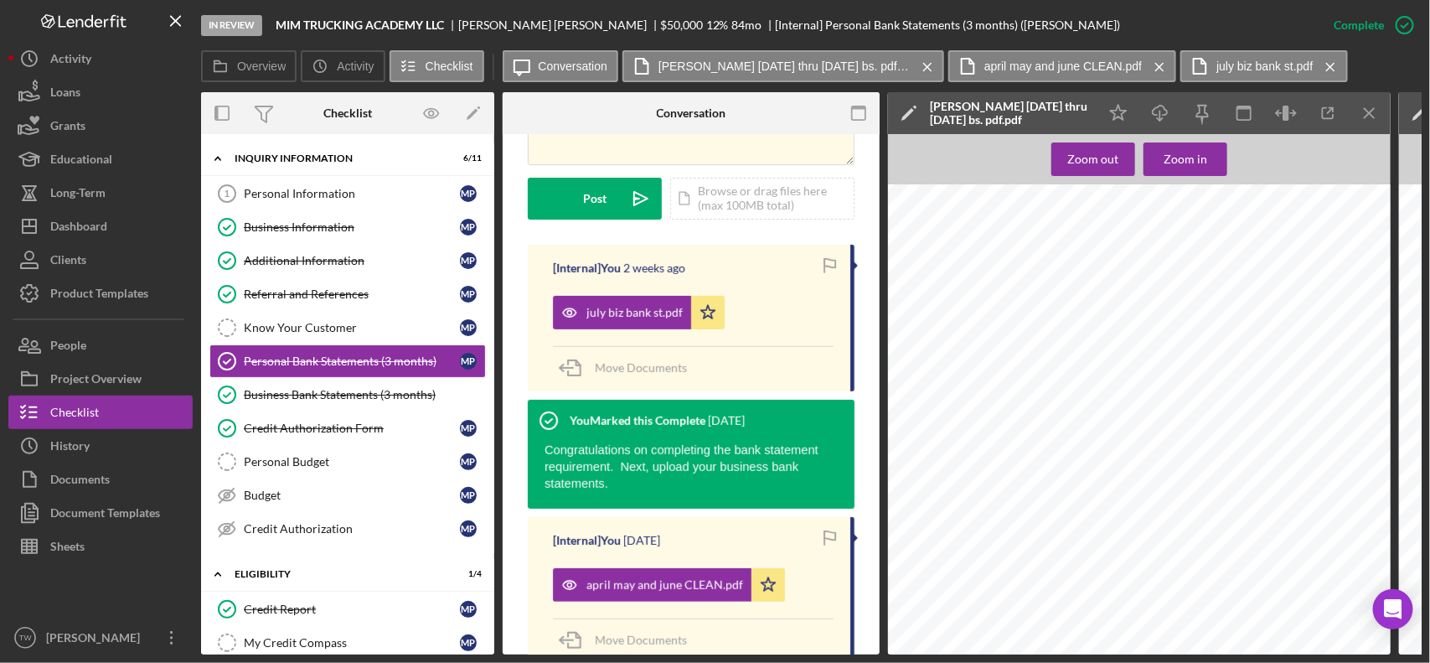
scroll to position [314, 0]
